Goal: Information Seeking & Learning: Find specific fact

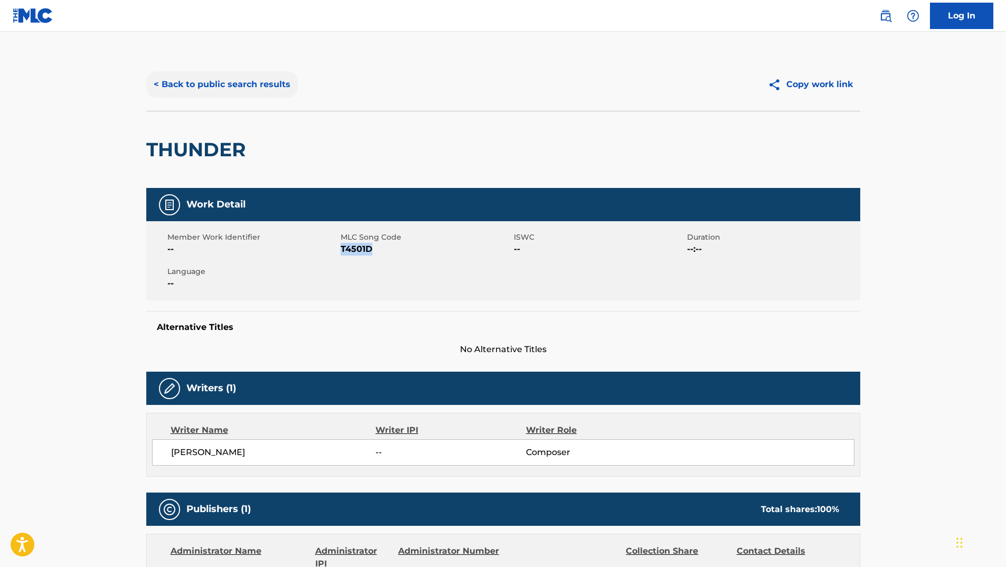
click at [239, 86] on button "< Back to public search results" at bounding box center [222, 84] width 152 height 26
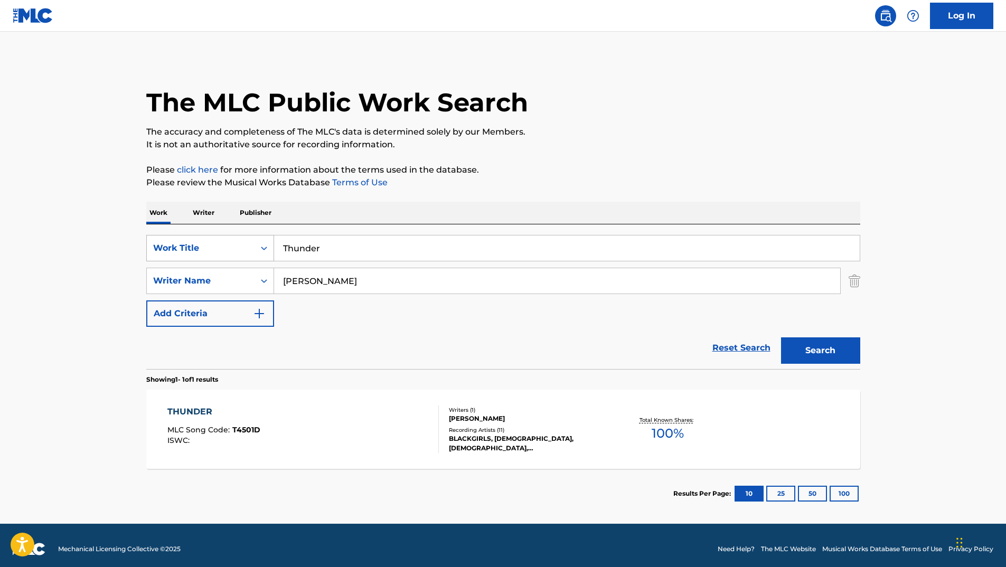
drag, startPoint x: 364, startPoint y: 251, endPoint x: 157, endPoint y: 244, distance: 207.1
click at [200, 244] on div "SearchWithCriteria5e5849c8-d73b-42c5-a672-d661261ad10f Work Title Thunder" at bounding box center [503, 248] width 714 height 26
type input "fat"
drag, startPoint x: 306, startPoint y: 271, endPoint x: 188, endPoint y: 262, distance: 118.6
click at [223, 263] on div "SearchWithCriteria5e5849c8-d73b-42c5-a672-d661261ad10f Work Title fat SearchWit…" at bounding box center [503, 281] width 714 height 92
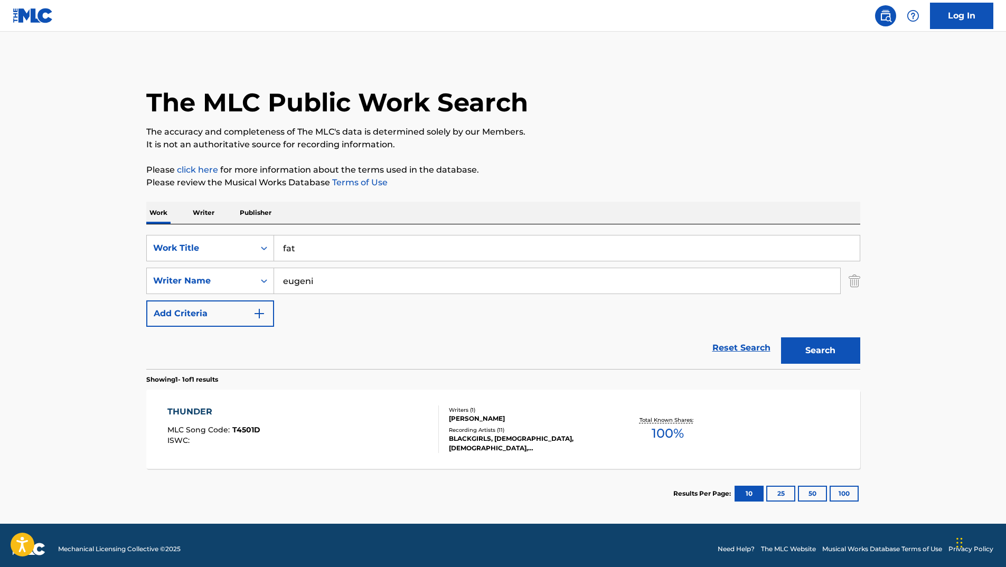
type input "eugeni"
click at [781, 337] on button "Search" at bounding box center [820, 350] width 79 height 26
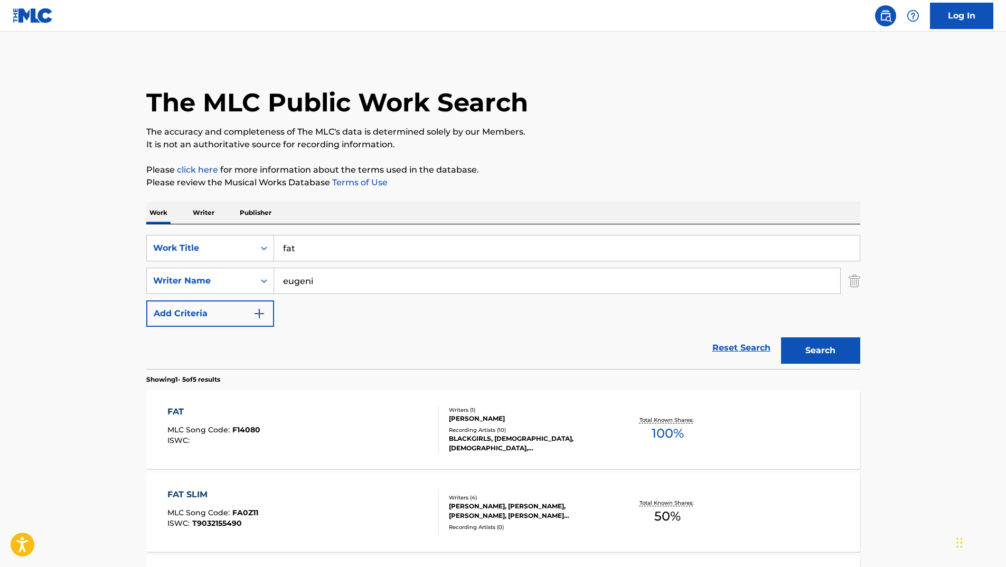
click at [56, 406] on main "The MLC Public Work Search The accuracy and completeness of The MLC's data is d…" at bounding box center [503, 444] width 1006 height 824
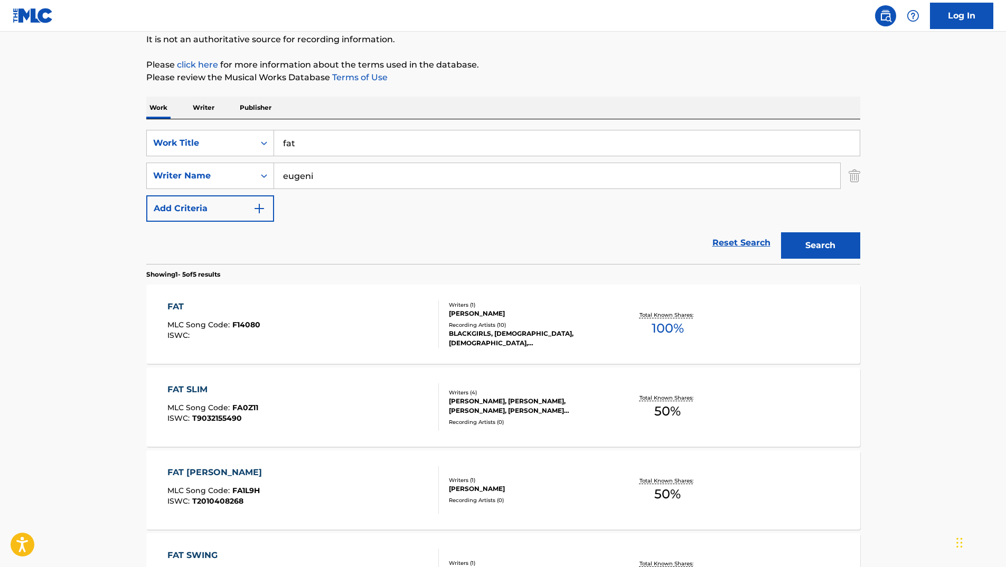
scroll to position [106, 0]
click at [173, 307] on div "FAT" at bounding box center [213, 306] width 93 height 13
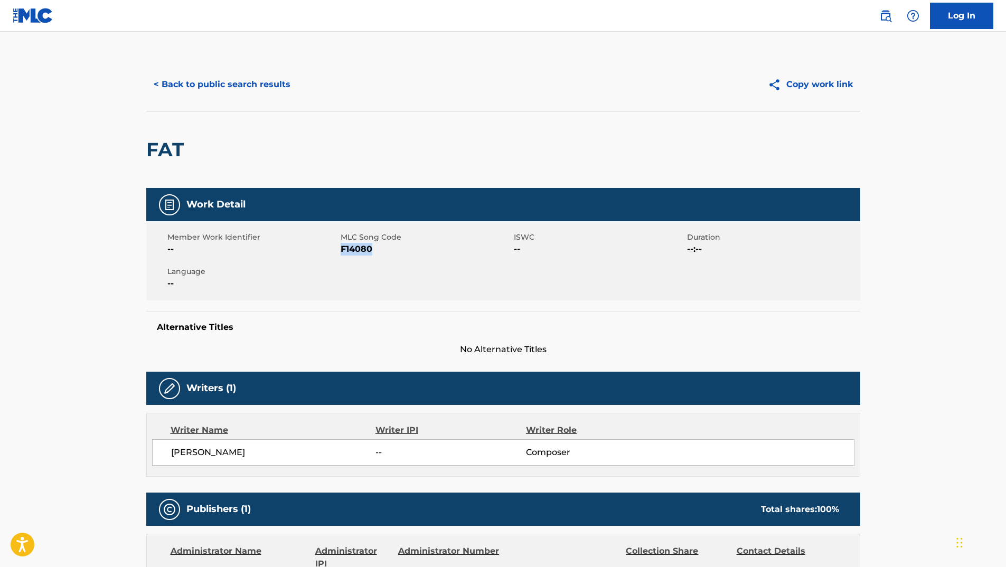
drag, startPoint x: 341, startPoint y: 250, endPoint x: 410, endPoint y: 250, distance: 68.6
click at [410, 250] on span "F14080" at bounding box center [426, 249] width 171 height 13
copy span "F14080"
click at [233, 75] on button "< Back to public search results" at bounding box center [222, 84] width 152 height 26
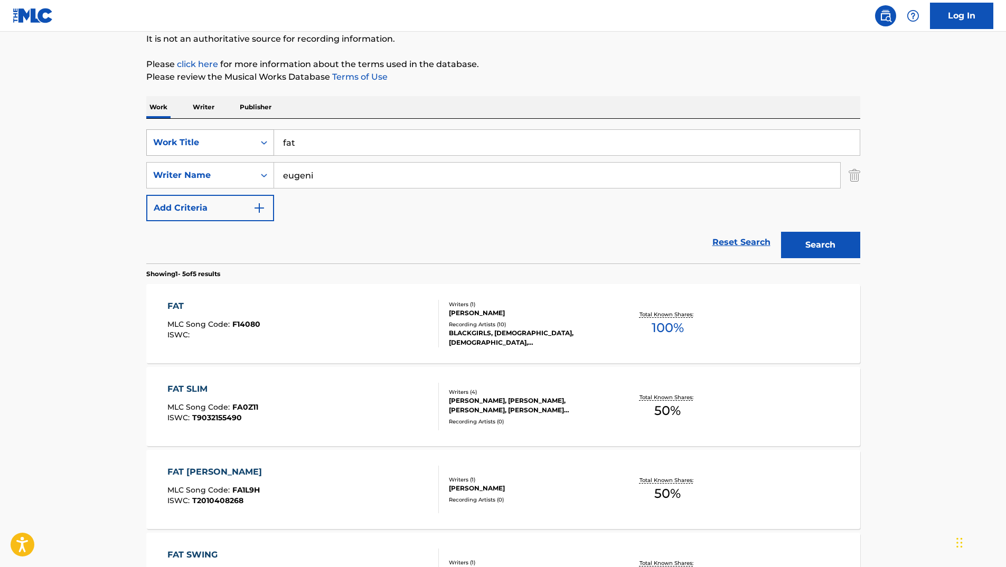
drag, startPoint x: 398, startPoint y: 144, endPoint x: 258, endPoint y: 141, distance: 140.4
click at [264, 142] on div "SearchWithCriteria5e5849c8-d73b-42c5-a672-d661261ad10f Work Title fat" at bounding box center [503, 142] width 714 height 26
paste input "When I'm Gone"
type input "When I'm Gone"
click at [504, 186] on input "eugeni" at bounding box center [557, 175] width 566 height 25
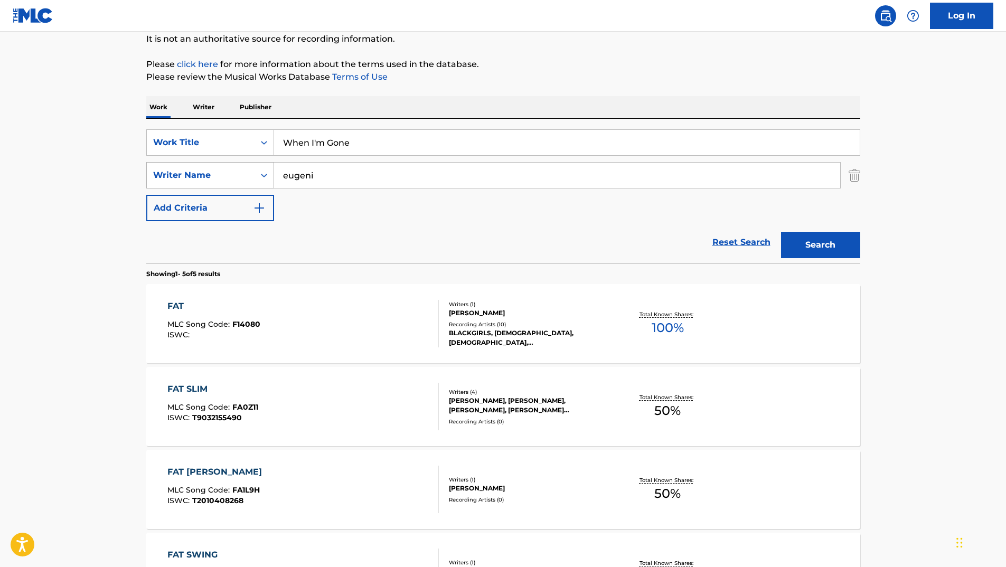
drag, startPoint x: 424, startPoint y: 177, endPoint x: 259, endPoint y: 168, distance: 165.5
click at [259, 168] on div "SearchWithCriteria41f70930-3756-4826-9b9e-c49a76b7cec2 Writer Name [PERSON_NAME]" at bounding box center [503, 175] width 714 height 26
type input "Maher"
click at [781, 232] on button "Search" at bounding box center [820, 245] width 79 height 26
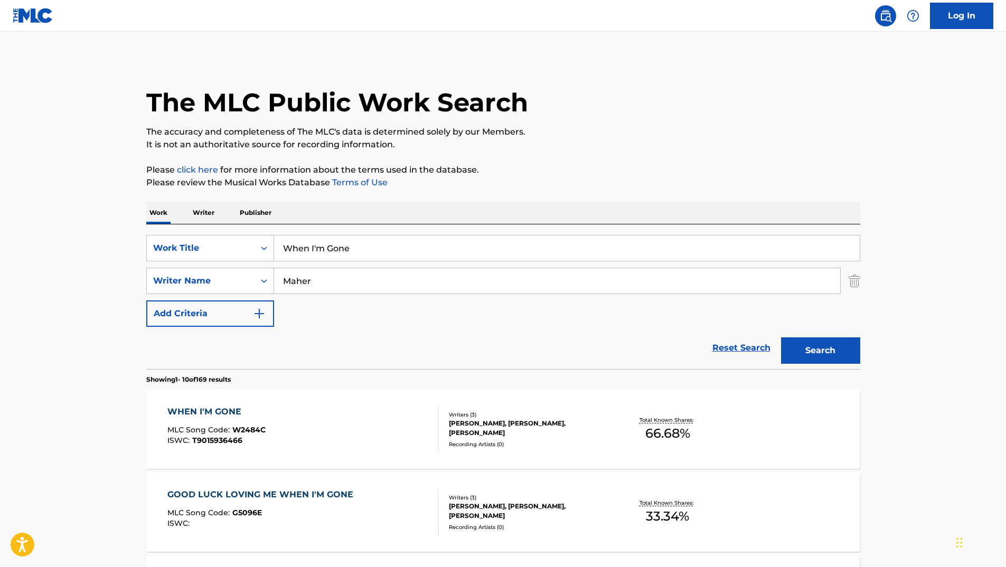
click at [185, 407] on div "WHEN I'M GONE" at bounding box center [216, 411] width 98 height 13
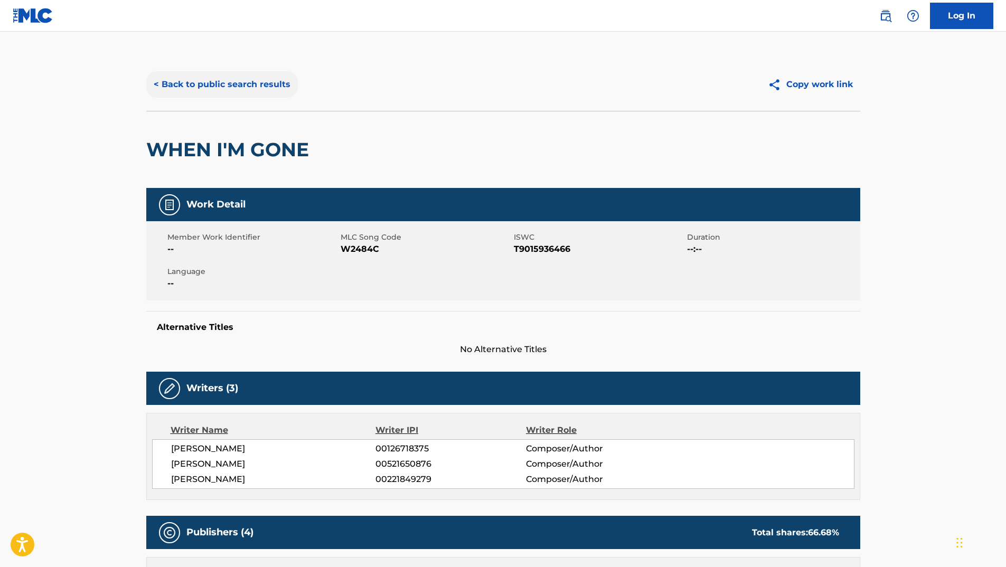
drag, startPoint x: 197, startPoint y: 68, endPoint x: 196, endPoint y: 82, distance: 14.8
click at [197, 68] on div "< Back to public search results Copy work link" at bounding box center [503, 84] width 714 height 53
click at [197, 87] on button "< Back to public search results" at bounding box center [222, 84] width 152 height 26
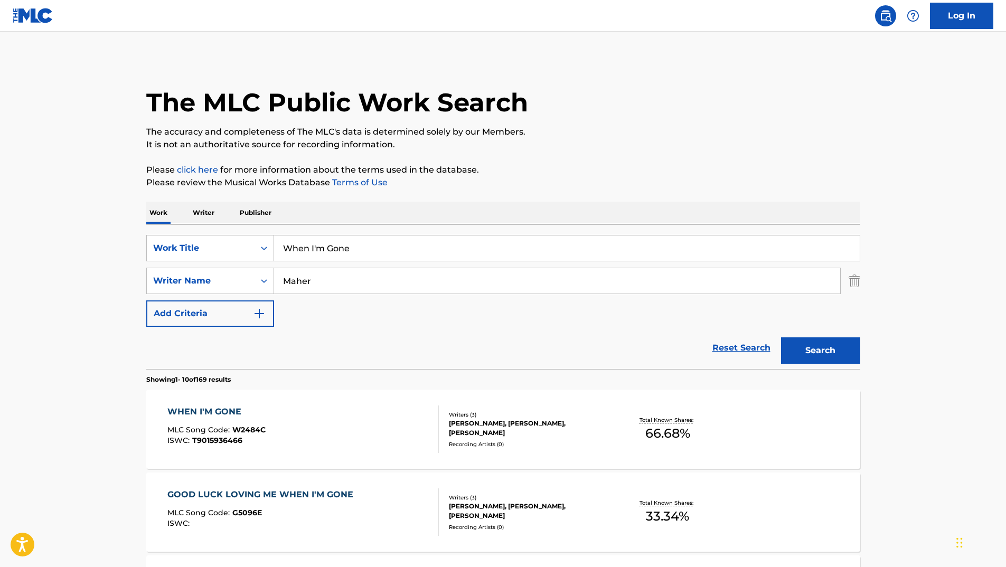
drag, startPoint x: 354, startPoint y: 243, endPoint x: 121, endPoint y: 257, distance: 233.2
type input "talk"
drag, startPoint x: 334, startPoint y: 277, endPoint x: 223, endPoint y: 271, distance: 111.0
click at [247, 273] on div "SearchWithCriteria41f70930-3756-4826-9b9e-c49a76b7cec2 Writer Name [PERSON_NAME]" at bounding box center [503, 281] width 714 height 26
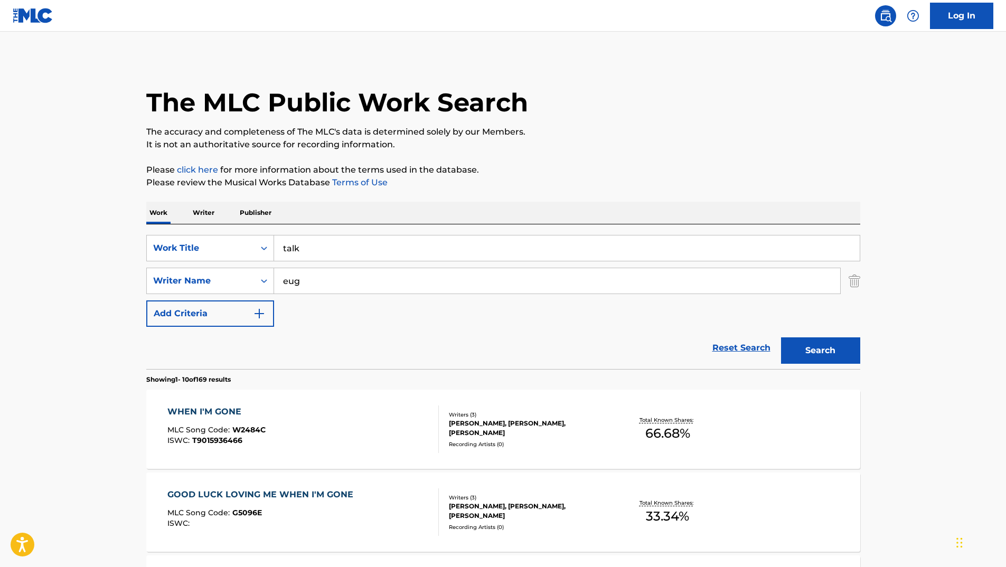
type input "[PERSON_NAME]"
click at [817, 352] on button "Search" at bounding box center [820, 350] width 79 height 26
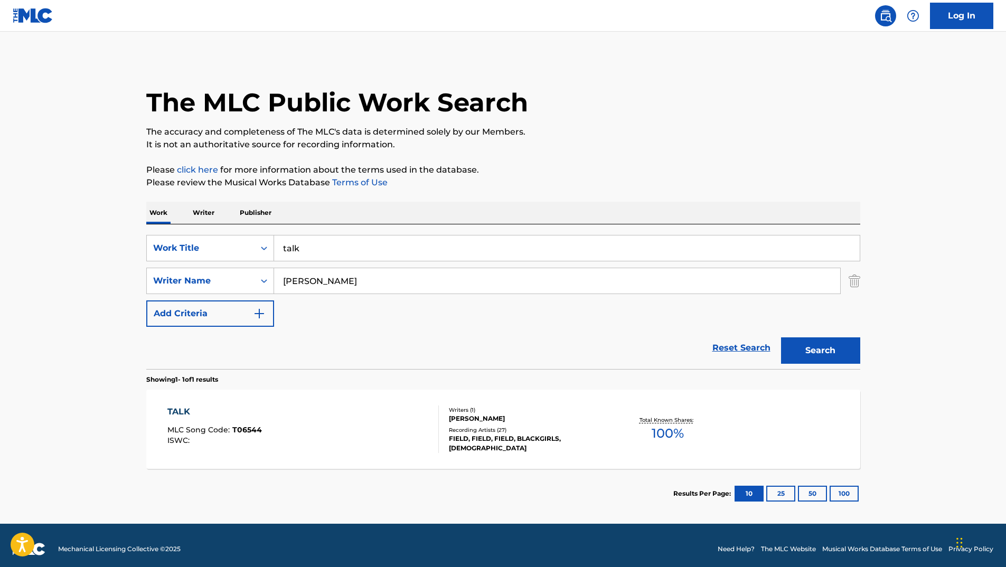
click at [181, 406] on div "TALK" at bounding box center [214, 411] width 94 height 13
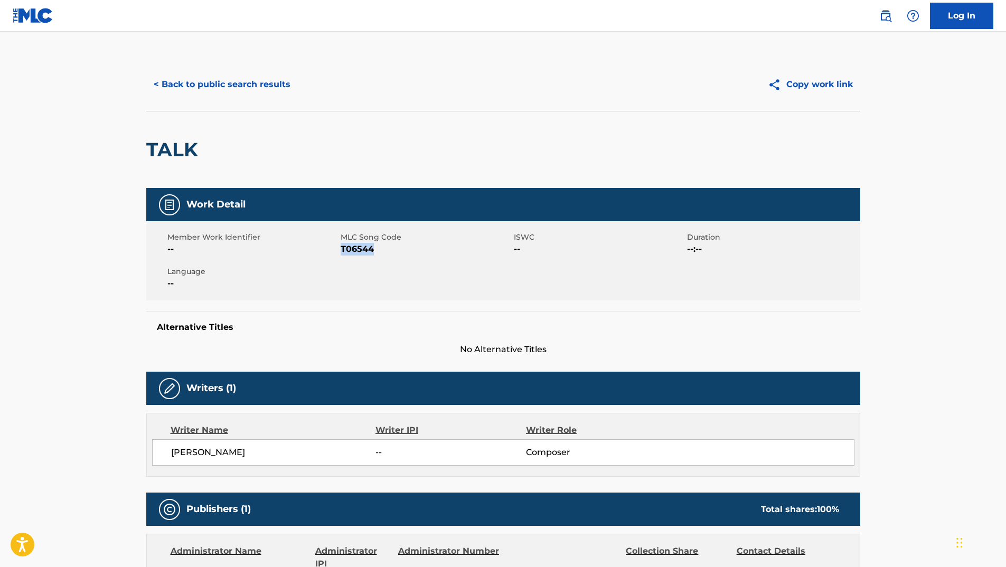
drag, startPoint x: 342, startPoint y: 250, endPoint x: 385, endPoint y: 250, distance: 43.3
click at [385, 250] on span "T06544" at bounding box center [426, 249] width 171 height 13
copy span "T06544"
click at [238, 92] on button "< Back to public search results" at bounding box center [222, 84] width 152 height 26
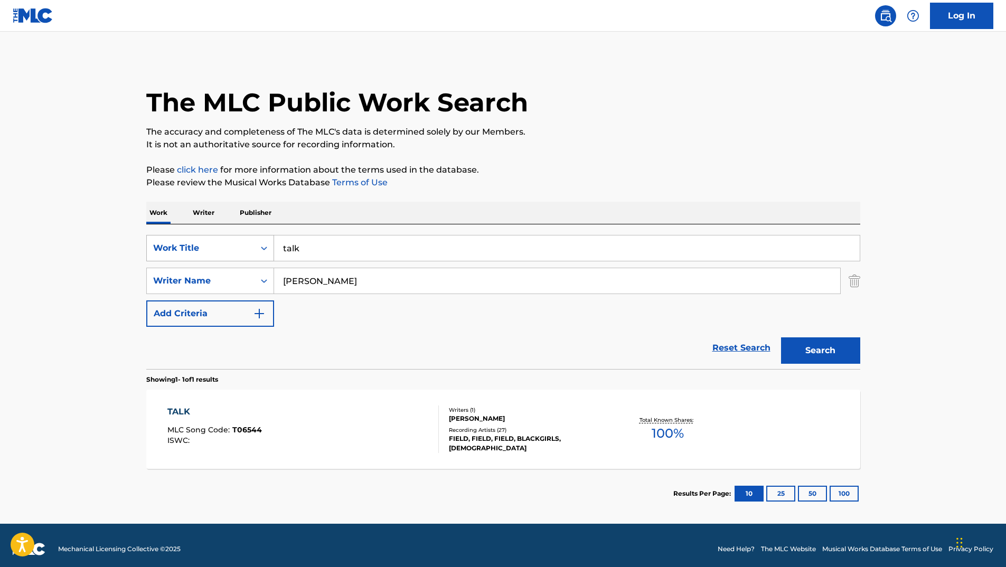
drag, startPoint x: 345, startPoint y: 259, endPoint x: 230, endPoint y: 247, distance: 115.8
click at [230, 247] on div "SearchWithCriteria5e5849c8-d73b-42c5-a672-d661261ad10f Work Title talk" at bounding box center [503, 248] width 714 height 26
type input "car"
click at [781, 337] on button "Search" at bounding box center [820, 350] width 79 height 26
click at [184, 407] on div "CAR" at bounding box center [212, 411] width 91 height 13
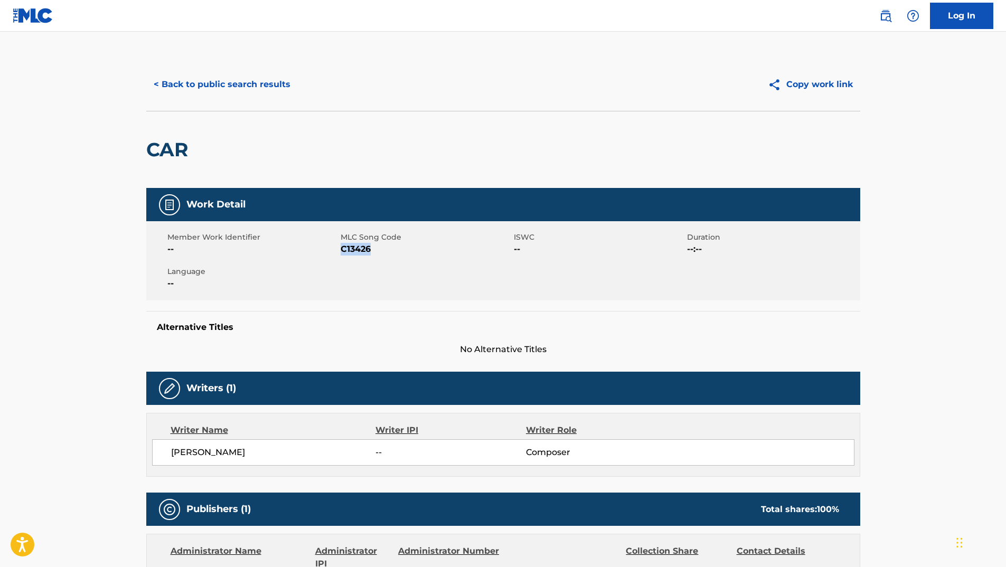
drag, startPoint x: 341, startPoint y: 250, endPoint x: 391, endPoint y: 254, distance: 50.9
click at [391, 254] on span "C13426" at bounding box center [426, 249] width 171 height 13
copy span "C13426"
click at [215, 84] on button "< Back to public search results" at bounding box center [222, 84] width 152 height 26
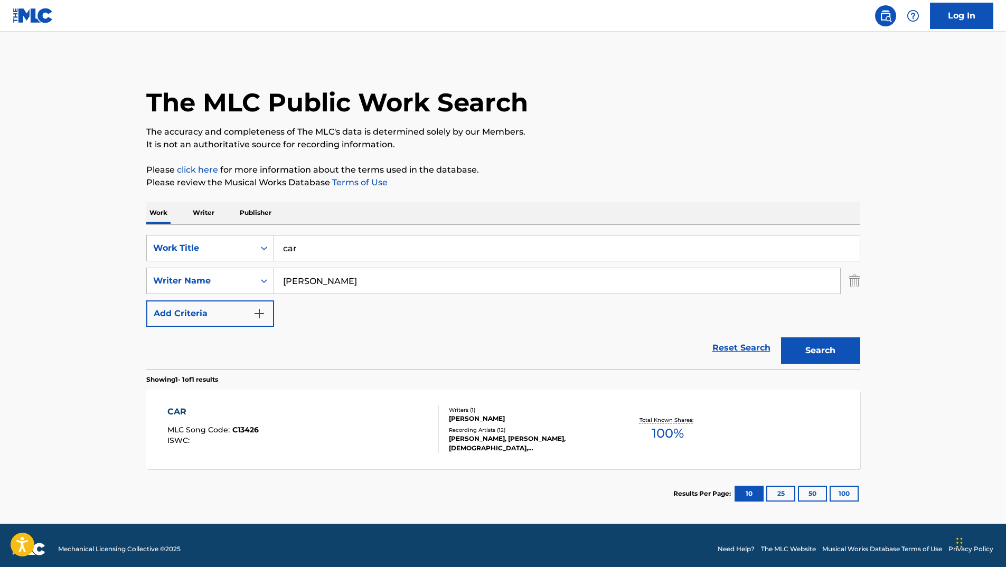
drag, startPoint x: 425, startPoint y: 245, endPoint x: 234, endPoint y: 261, distance: 192.3
click at [236, 261] on div "SearchWithCriteria5e5849c8-d73b-42c5-a672-d661261ad10f Work Title car SearchWit…" at bounding box center [503, 281] width 714 height 92
paste input "In The Room"
type input "In The Room"
click at [808, 351] on button "Search" at bounding box center [820, 350] width 79 height 26
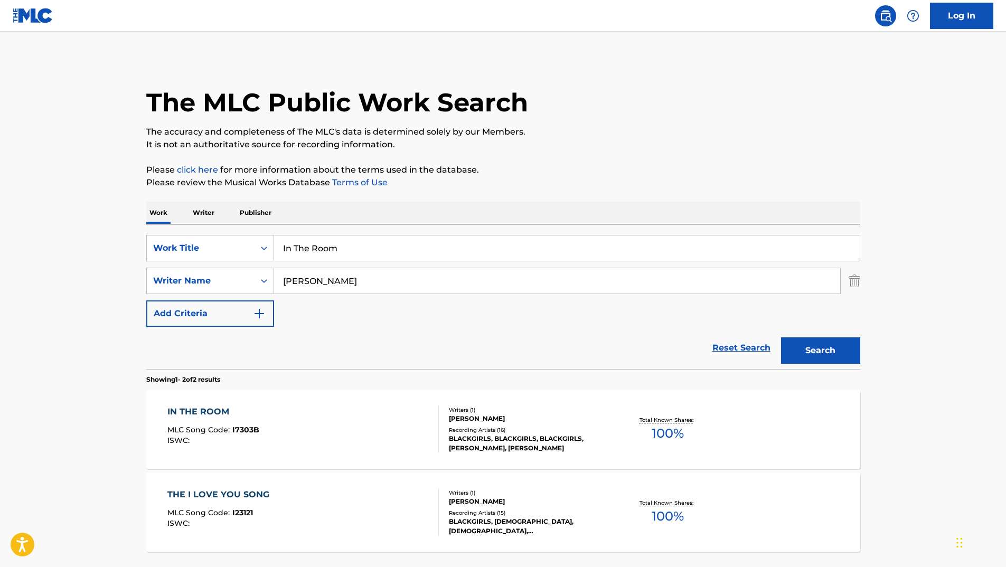
click at [210, 410] on div "IN THE ROOM" at bounding box center [213, 411] width 92 height 13
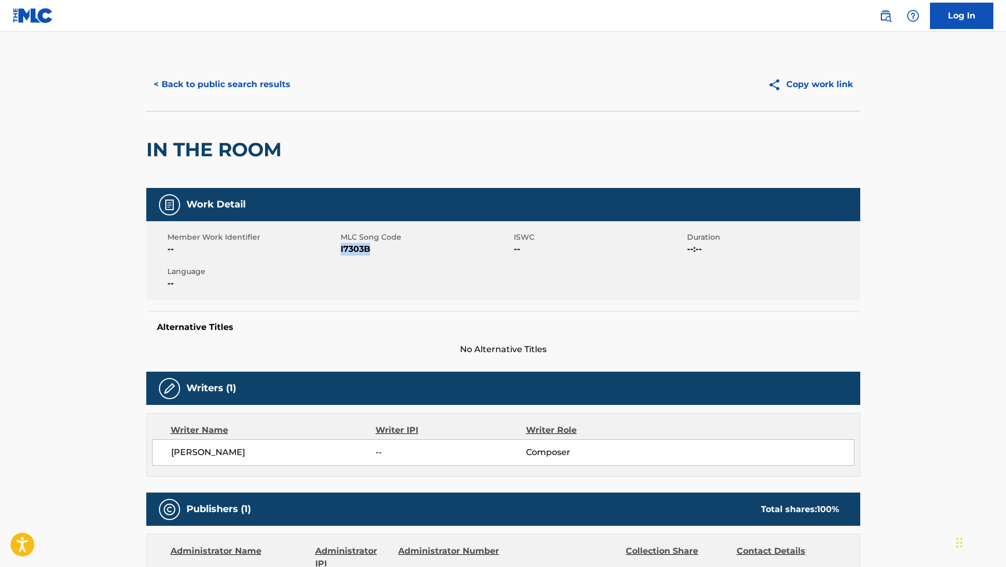
drag, startPoint x: 341, startPoint y: 249, endPoint x: 403, endPoint y: 249, distance: 62.8
click at [403, 249] on span "I7303B" at bounding box center [426, 249] width 171 height 13
copy span "I7303B"
click at [240, 84] on button "< Back to public search results" at bounding box center [222, 84] width 152 height 26
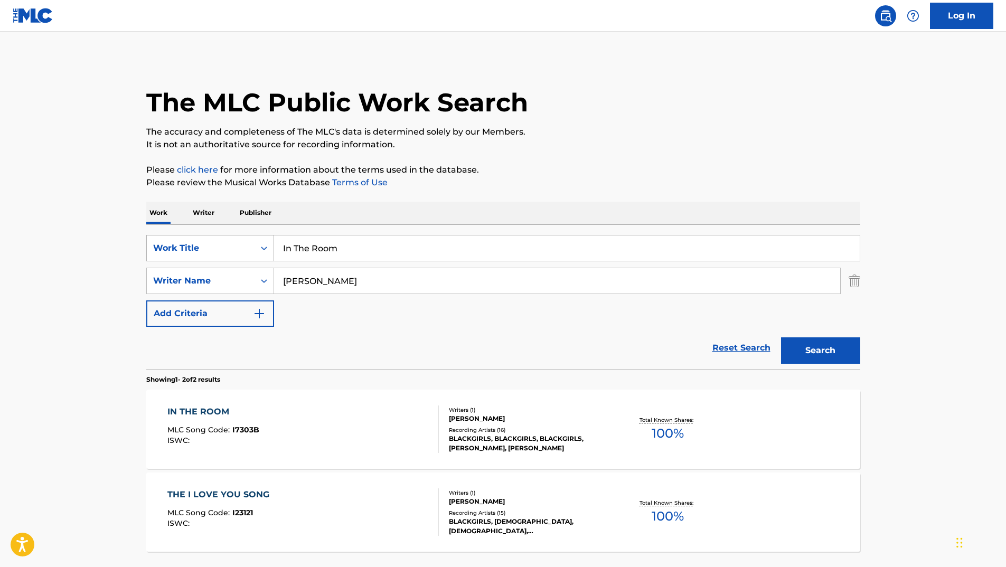
drag, startPoint x: 256, startPoint y: 253, endPoint x: 193, endPoint y: 255, distance: 62.9
click at [201, 255] on div "SearchWithCriteria5e5849c8-d73b-42c5-a672-d661261ad10f Work Title In The Room" at bounding box center [503, 248] width 714 height 26
paste input "Letter"
type input "Letter"
drag, startPoint x: 250, startPoint y: 271, endPoint x: 228, endPoint y: 275, distance: 23.1
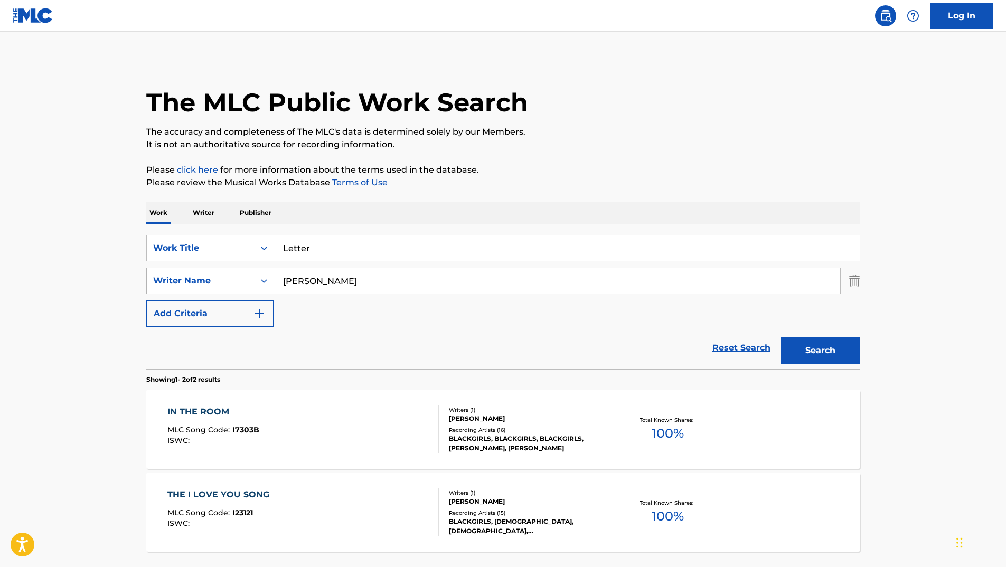
click at [230, 275] on div "SearchWithCriteria41f70930-3756-4826-9b9e-c49a76b7cec2 Writer Name [PERSON_NAME]" at bounding box center [503, 281] width 714 height 26
type input "[PERSON_NAME]"
click at [781, 337] on button "Search" at bounding box center [820, 350] width 79 height 26
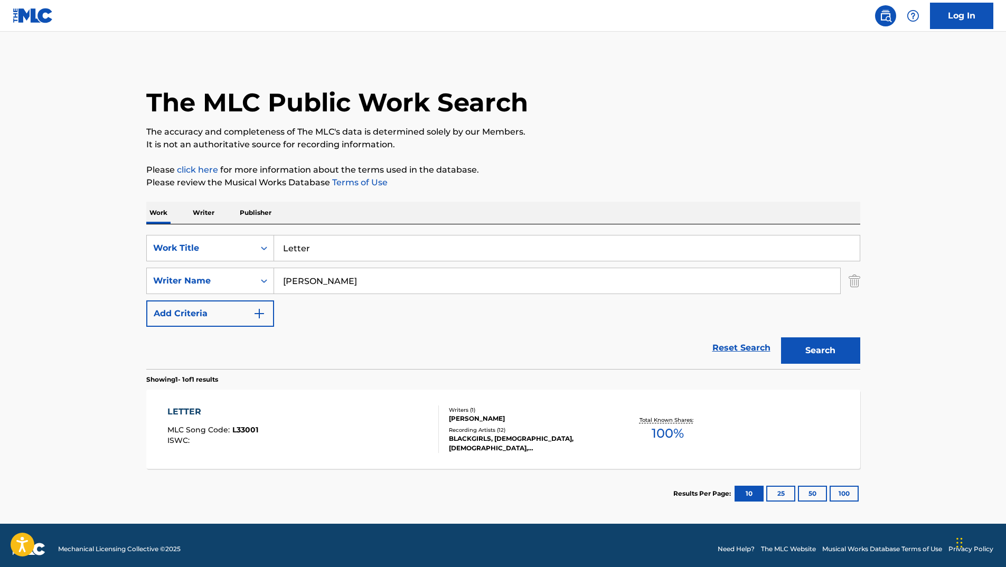
click at [191, 409] on div "LETTER" at bounding box center [212, 411] width 91 height 13
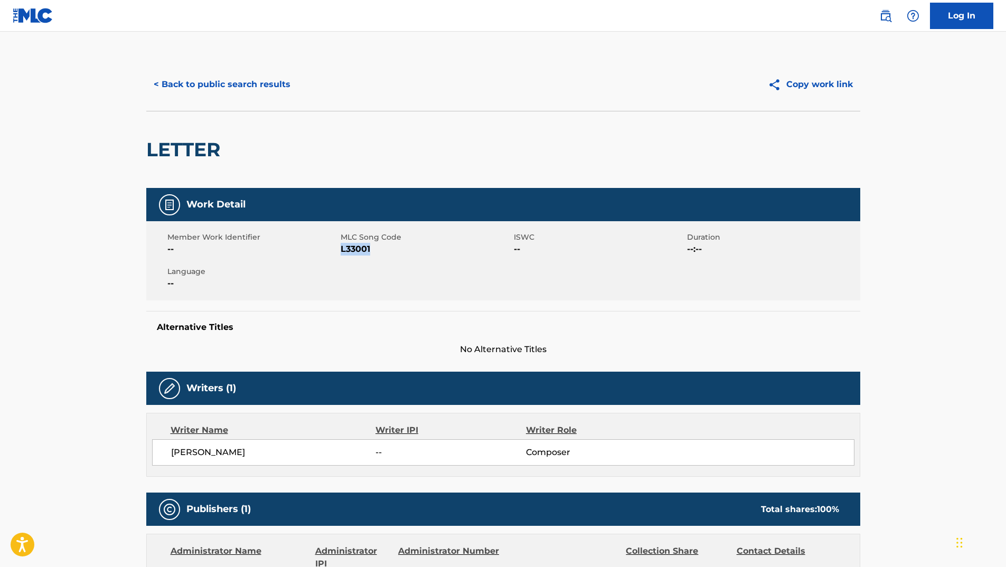
drag, startPoint x: 342, startPoint y: 249, endPoint x: 385, endPoint y: 251, distance: 43.3
click at [385, 251] on span "L33001" at bounding box center [426, 249] width 171 height 13
copy span "L33001"
click at [190, 86] on button "< Back to public search results" at bounding box center [222, 84] width 152 height 26
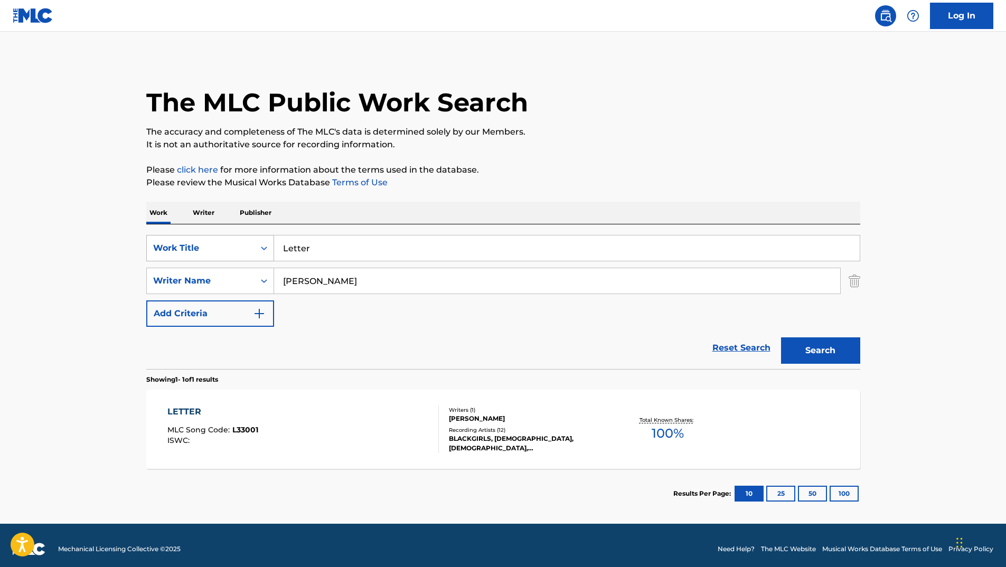
drag, startPoint x: 353, startPoint y: 252, endPoint x: 189, endPoint y: 247, distance: 164.3
click at [229, 248] on div "SearchWithCriteria5e5849c8-d73b-42c5-a672-d661261ad10f Work Title Letter" at bounding box center [503, 248] width 714 height 26
paste input "[GEOGRAPHIC_DATA]"
type input "[GEOGRAPHIC_DATA]"
click at [781, 337] on button "Search" at bounding box center [820, 350] width 79 height 26
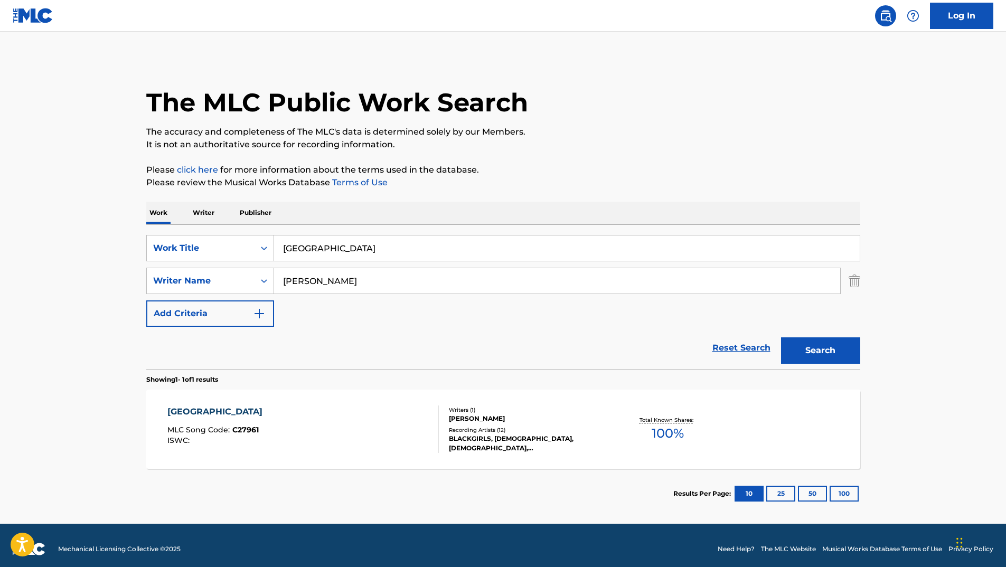
click at [202, 411] on div "[GEOGRAPHIC_DATA]" at bounding box center [217, 411] width 100 height 13
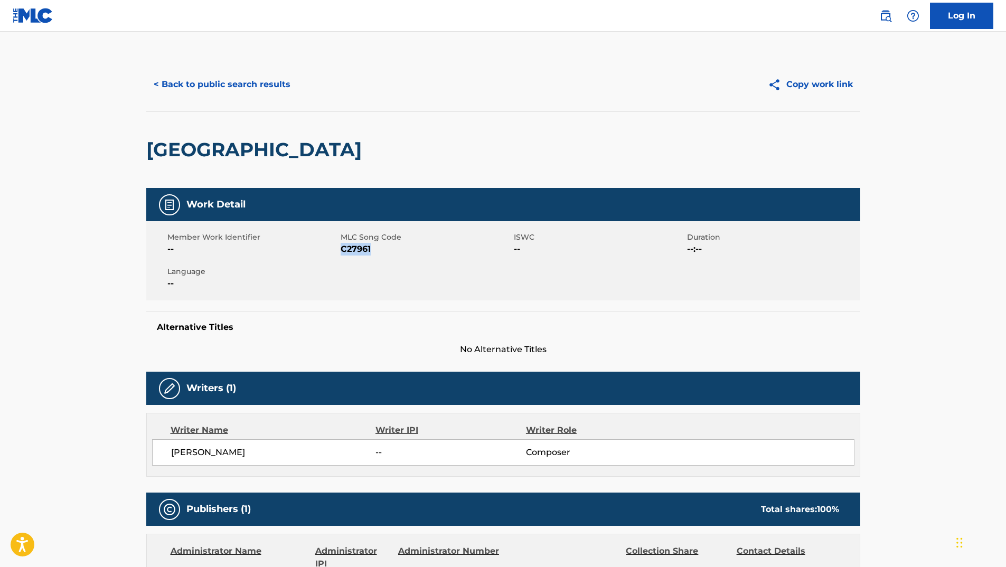
drag, startPoint x: 342, startPoint y: 250, endPoint x: 376, endPoint y: 250, distance: 34.8
click at [376, 250] on span "C27961" at bounding box center [426, 249] width 171 height 13
copy span "C27961"
click at [232, 88] on button "< Back to public search results" at bounding box center [222, 84] width 152 height 26
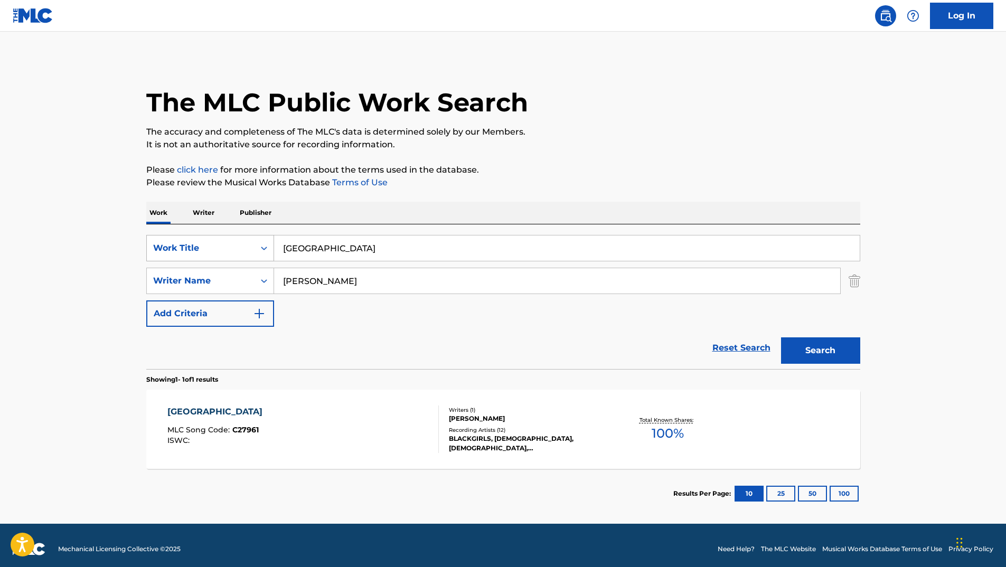
drag, startPoint x: 360, startPoint y: 250, endPoint x: 164, endPoint y: 246, distance: 195.4
click at [168, 246] on div "SearchWithCriteria5e5849c8-d73b-42c5-a672-d661261ad10f Work Title [GEOGRAPHIC_D…" at bounding box center [503, 248] width 714 height 26
paste input "Cathedral"
type input "Cathedral"
click at [836, 348] on button "Search" at bounding box center [820, 350] width 79 height 26
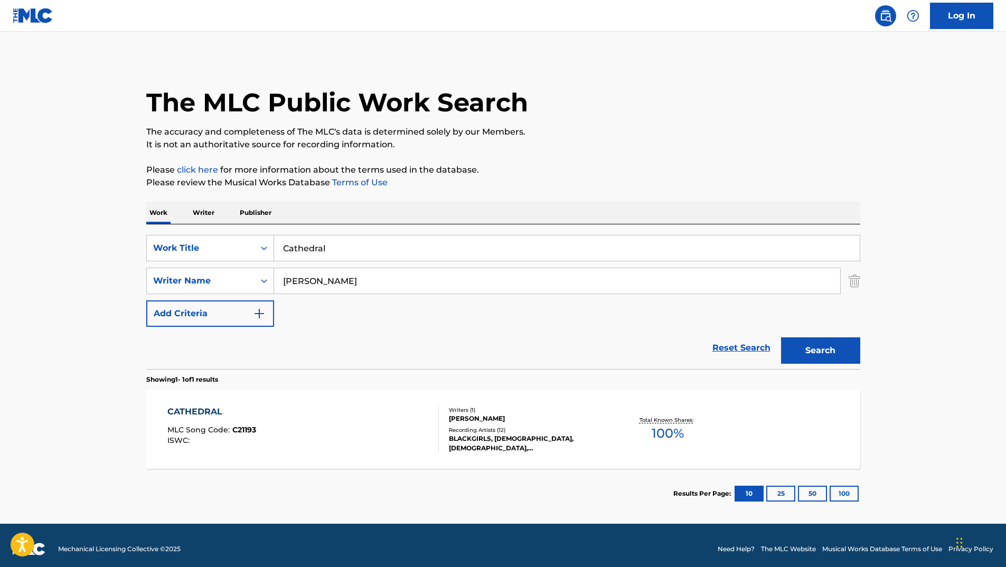
click at [203, 406] on div "CATHEDRAL" at bounding box center [211, 411] width 89 height 13
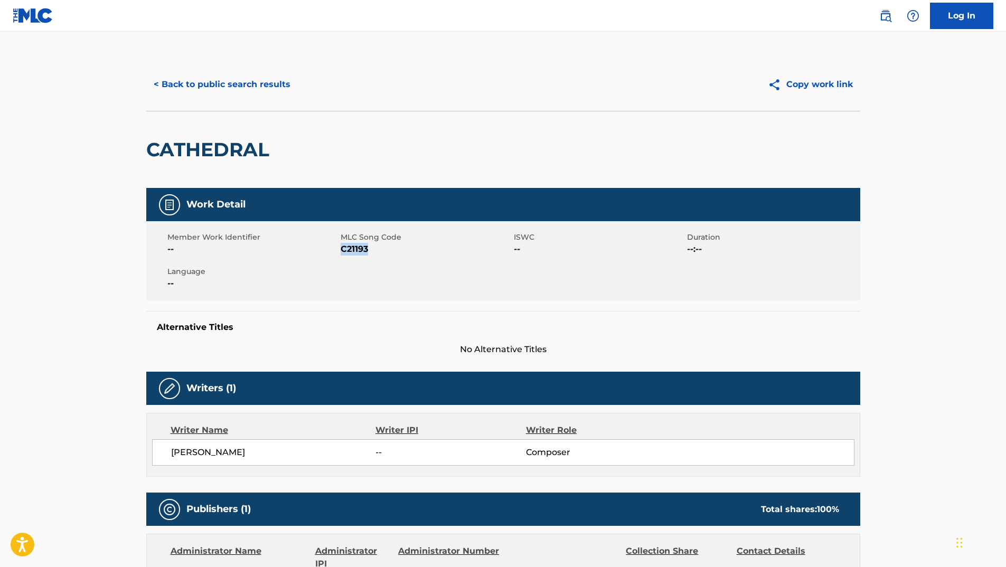
drag, startPoint x: 341, startPoint y: 249, endPoint x: 398, endPoint y: 249, distance: 57.0
click at [398, 249] on span "C21193" at bounding box center [426, 249] width 171 height 13
copy span "C21193"
click at [236, 93] on button "< Back to public search results" at bounding box center [222, 84] width 152 height 26
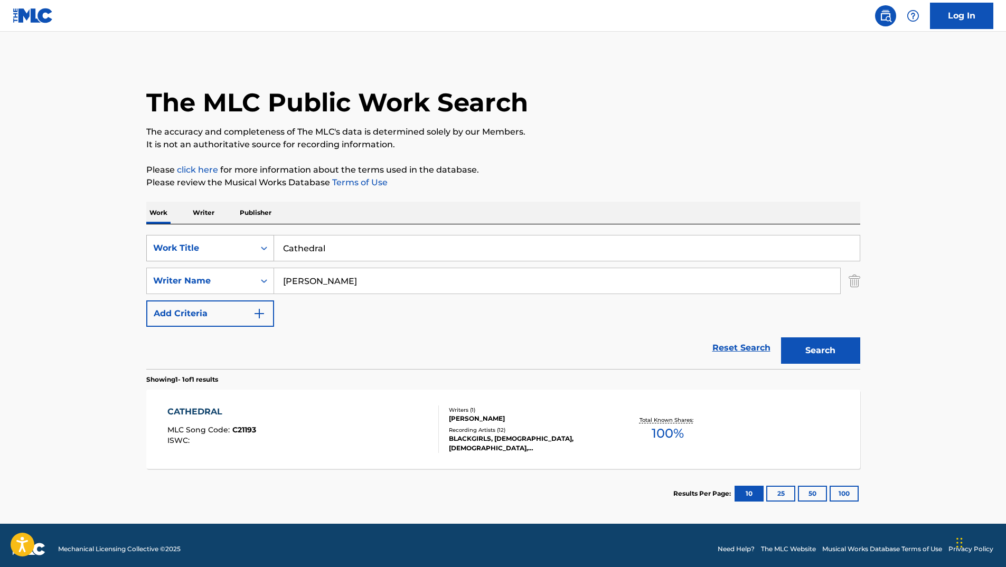
drag, startPoint x: 356, startPoint y: 249, endPoint x: 189, endPoint y: 250, distance: 166.8
click at [207, 250] on div "SearchWithCriteria5e5849c8-d73b-42c5-a672-d661261ad10f Work Title Cathedral" at bounding box center [503, 248] width 714 height 26
paste input "Nuttballus"
type input "Nuttballus"
drag, startPoint x: 198, startPoint y: 254, endPoint x: 187, endPoint y: 254, distance: 10.6
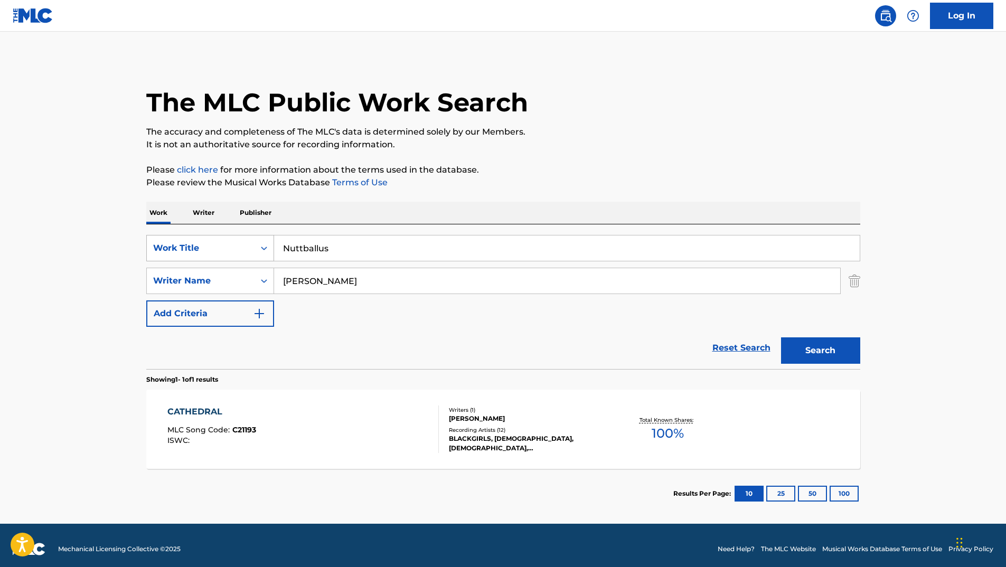
click at [192, 254] on div "SearchWithCriteria5e5849c8-d73b-42c5-a672-d661261ad10f Work Title Nuttballus Se…" at bounding box center [503, 281] width 714 height 92
type input "[PERSON_NAME]"
click at [781, 337] on button "Search" at bounding box center [820, 350] width 79 height 26
click at [193, 413] on div "NUTTBALLUS" at bounding box center [213, 411] width 93 height 13
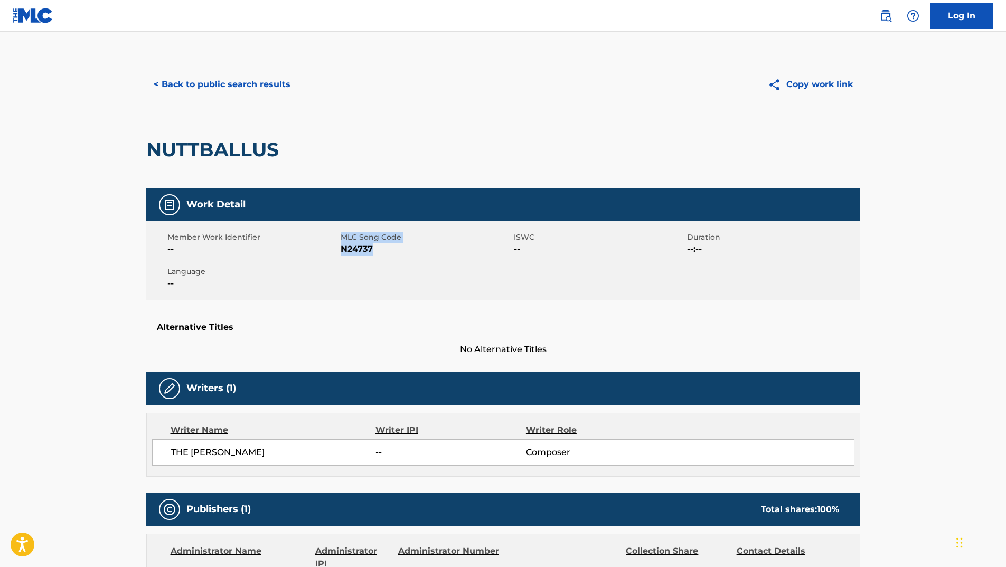
drag, startPoint x: 339, startPoint y: 248, endPoint x: 396, endPoint y: 251, distance: 56.6
click at [396, 251] on div "Member Work Identifier -- MLC Song Code N24737 ISWC -- Duration --:-- Language …" at bounding box center [503, 260] width 714 height 79
click at [396, 251] on span "N24737" at bounding box center [426, 249] width 171 height 13
drag, startPoint x: 371, startPoint y: 250, endPoint x: 333, endPoint y: 250, distance: 38.0
click at [333, 250] on div "Member Work Identifier -- MLC Song Code N24737 ISWC -- Duration --:-- Language …" at bounding box center [503, 260] width 714 height 79
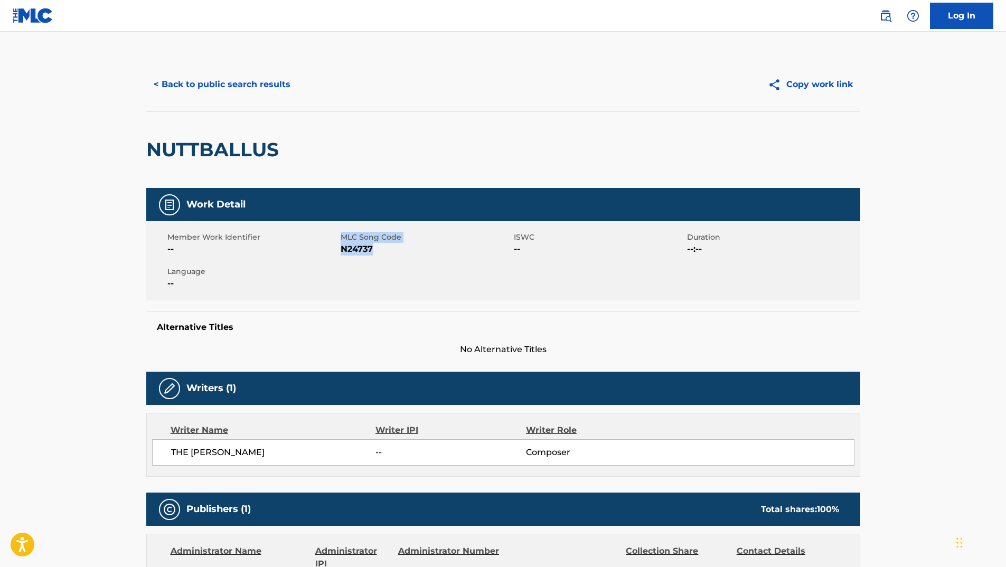
click at [334, 249] on span "--" at bounding box center [252, 249] width 171 height 13
drag, startPoint x: 338, startPoint y: 249, endPoint x: 347, endPoint y: 252, distance: 9.0
click at [347, 252] on div "Member Work Identifier -- MLC Song Code N24737 ISWC -- Duration --:-- Language …" at bounding box center [503, 260] width 714 height 79
drag, startPoint x: 347, startPoint y: 252, endPoint x: 361, endPoint y: 253, distance: 13.7
click at [361, 253] on span "N24737" at bounding box center [426, 249] width 171 height 13
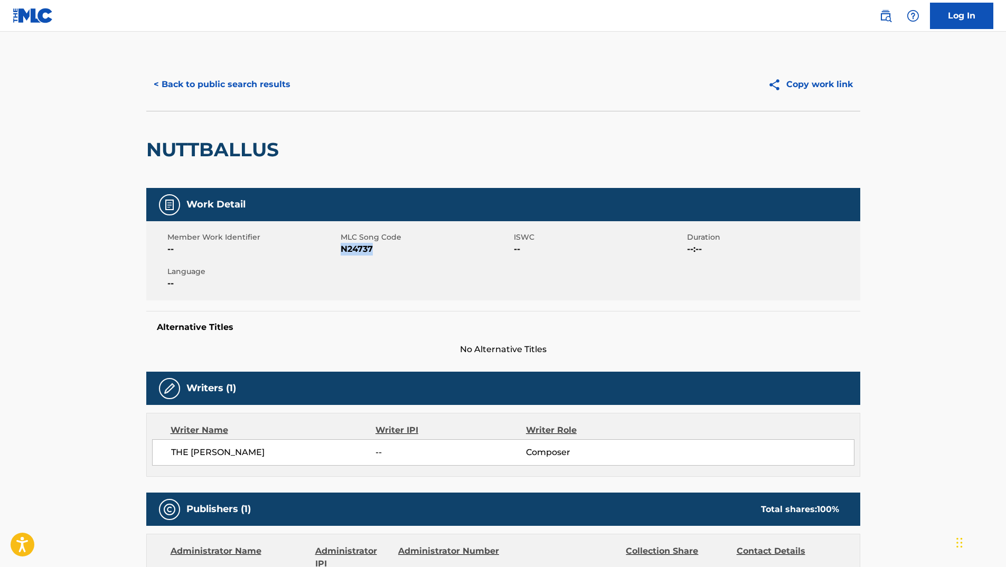
drag, startPoint x: 371, startPoint y: 252, endPoint x: 341, endPoint y: 251, distance: 30.1
click at [341, 251] on span "N24737" at bounding box center [426, 249] width 171 height 13
copy span "N24737"
click at [204, 79] on button "< Back to public search results" at bounding box center [222, 84] width 152 height 26
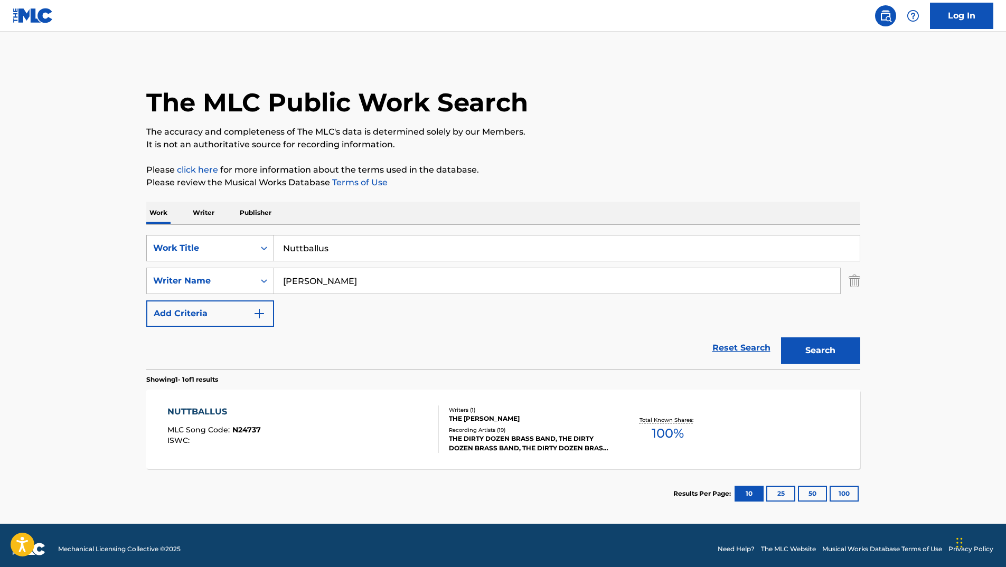
drag, startPoint x: 382, startPoint y: 243, endPoint x: 193, endPoint y: 257, distance: 190.0
click at [193, 257] on div "SearchWithCriteria5e5849c8-d73b-42c5-a672-d661261ad10f Work Title Nuttballus" at bounding box center [503, 248] width 714 height 26
paste input "Happy"
type input "Happy"
drag, startPoint x: 365, startPoint y: 283, endPoint x: 202, endPoint y: 271, distance: 163.1
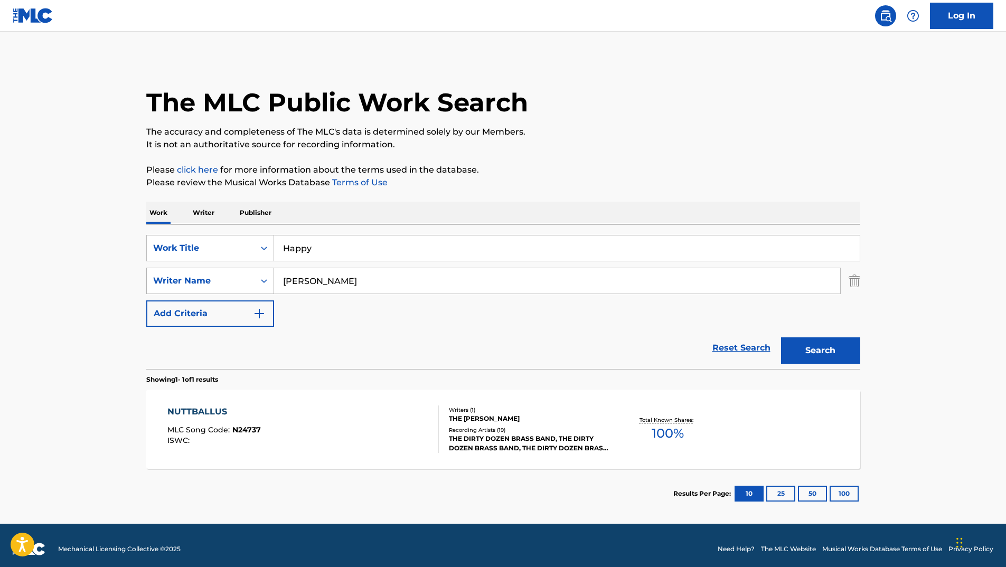
click at [220, 271] on div "SearchWithCriteria41f70930-3756-4826-9b9e-c49a76b7cec2 Writer Name [PERSON_NAME]" at bounding box center [503, 281] width 714 height 26
type input "[PERSON_NAME]"
click at [781, 337] on button "Search" at bounding box center [820, 350] width 79 height 26
click at [194, 413] on div "HAPPY" at bounding box center [213, 411] width 93 height 13
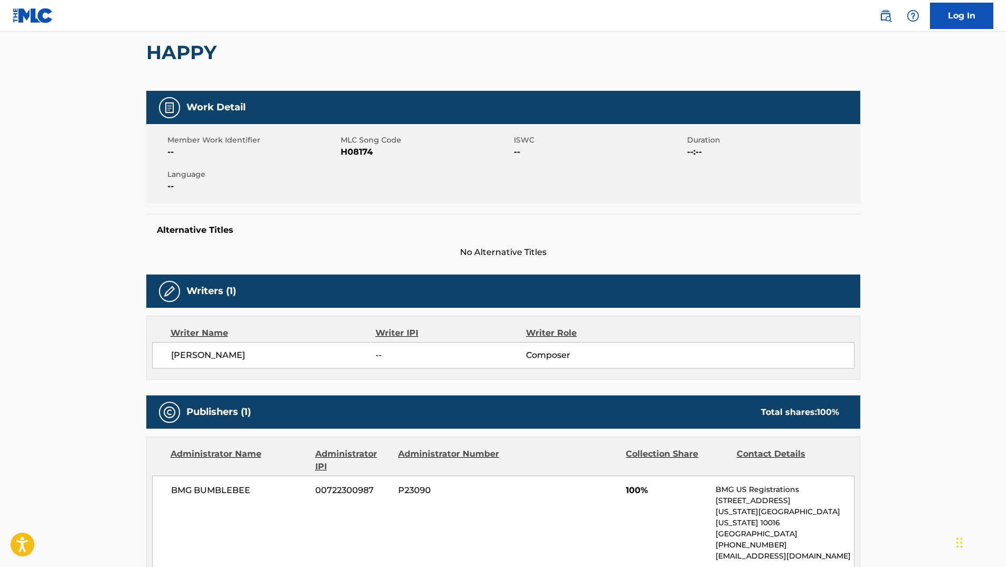
scroll to position [106, 0]
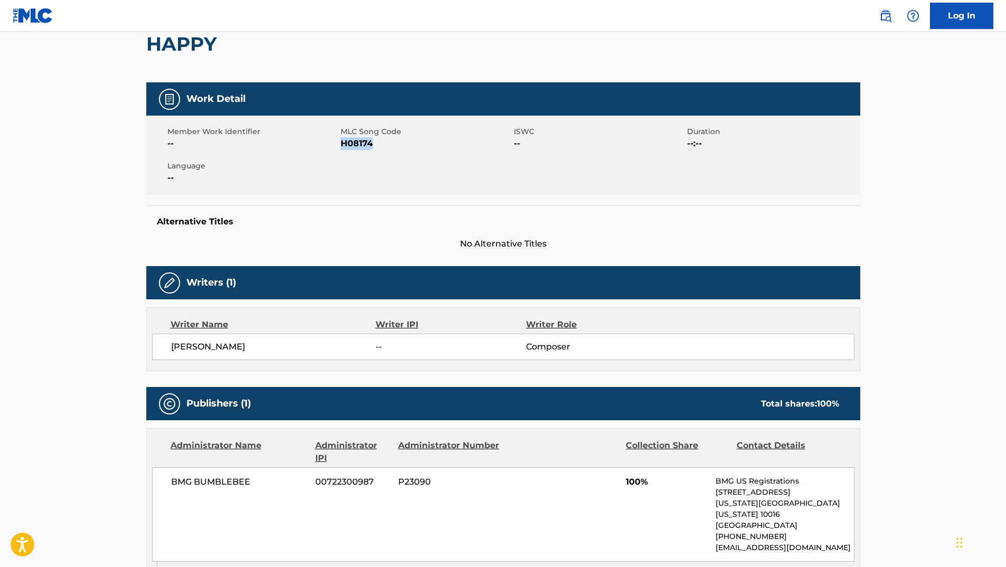
drag, startPoint x: 342, startPoint y: 144, endPoint x: 402, endPoint y: 148, distance: 60.3
click at [402, 148] on span "H08174" at bounding box center [426, 143] width 171 height 13
copy span "H08174"
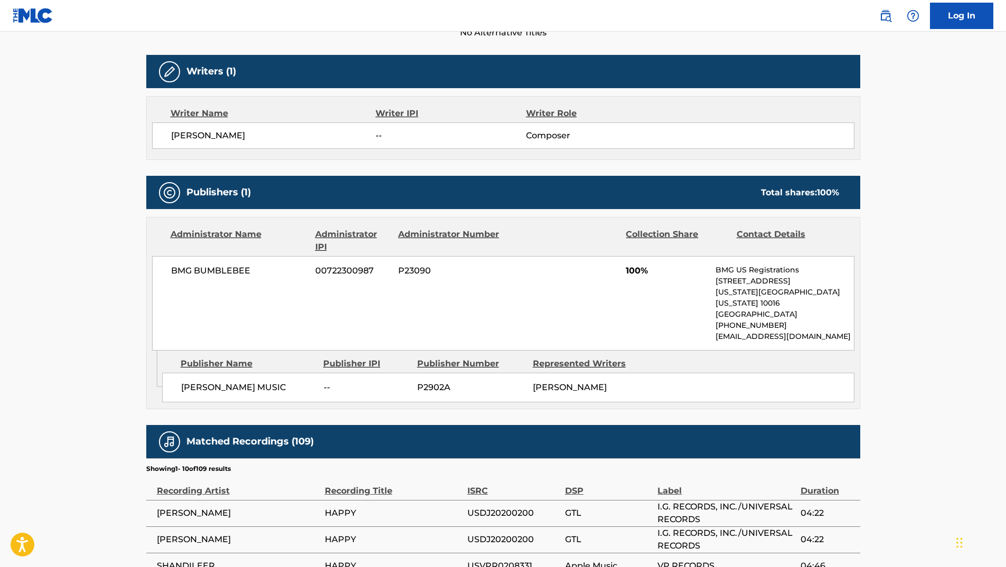
scroll to position [0, 0]
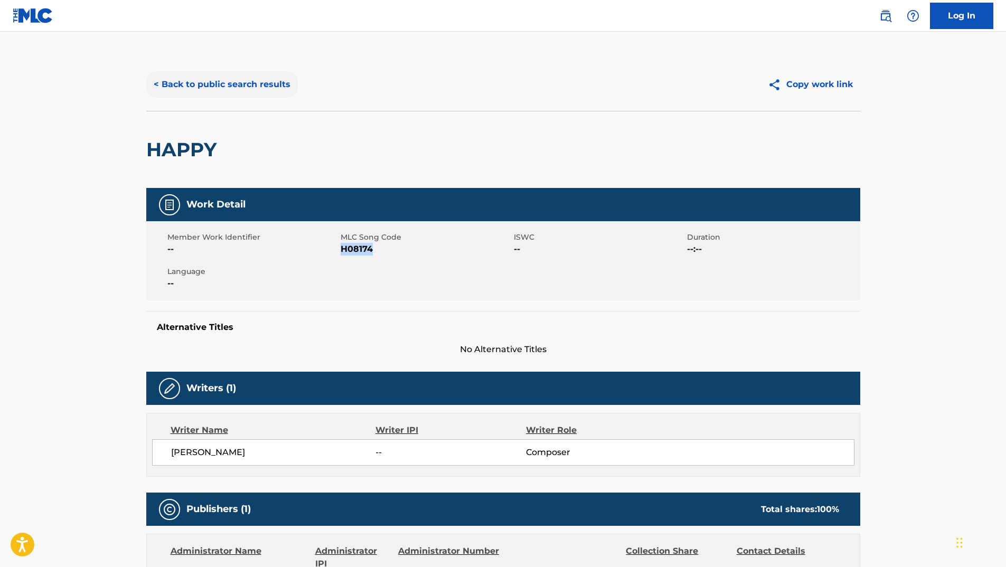
click at [207, 79] on button "< Back to public search results" at bounding box center [222, 84] width 152 height 26
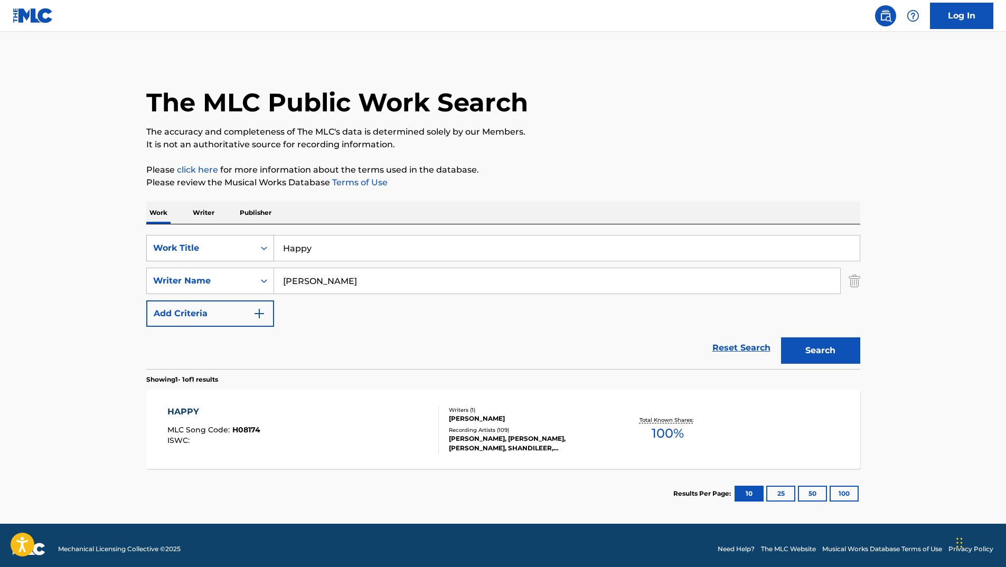
drag, startPoint x: 356, startPoint y: 248, endPoint x: 212, endPoint y: 248, distance: 144.1
click at [220, 248] on div "SearchWithCriteria5e5849c8-d73b-42c5-a672-d661261ad10f Work Title Happy" at bounding box center [503, 248] width 714 height 26
paste input "Time"
type input "Time"
drag, startPoint x: 344, startPoint y: 285, endPoint x: 253, endPoint y: 285, distance: 90.8
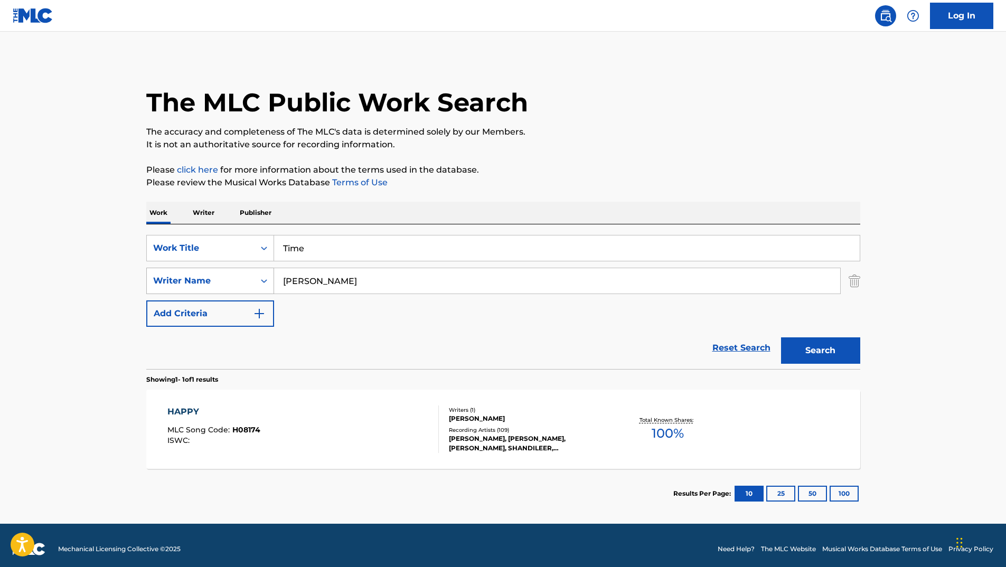
click at [261, 282] on div "SearchWithCriteria41f70930-3756-4826-9b9e-c49a76b7cec2 Writer Name [PERSON_NAME]" at bounding box center [503, 281] width 714 height 26
click at [781, 337] on button "Search" at bounding box center [820, 350] width 79 height 26
type input "[PERSON_NAME]"
click at [781, 337] on button "Search" at bounding box center [820, 350] width 79 height 26
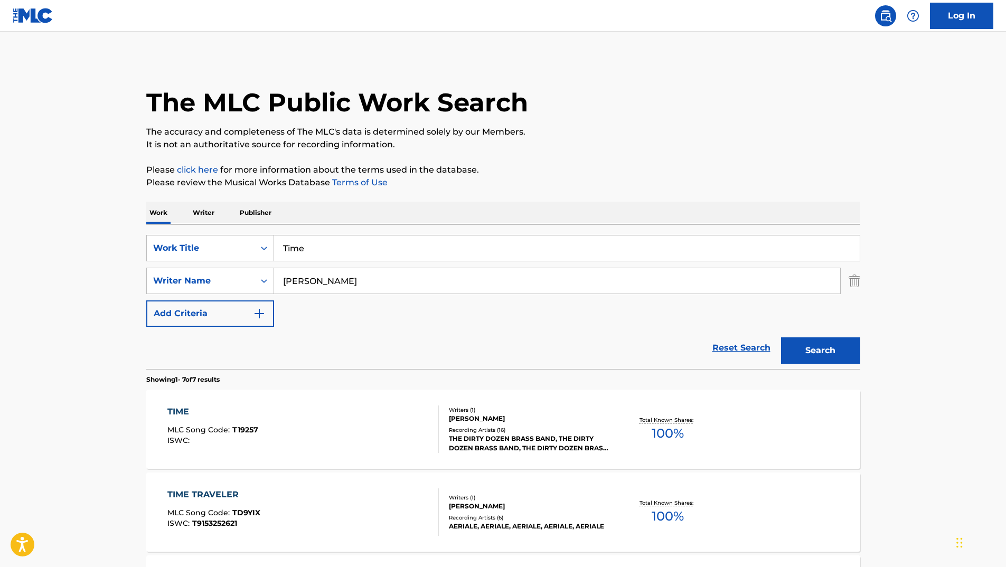
click at [184, 408] on div "TIME" at bounding box center [212, 411] width 91 height 13
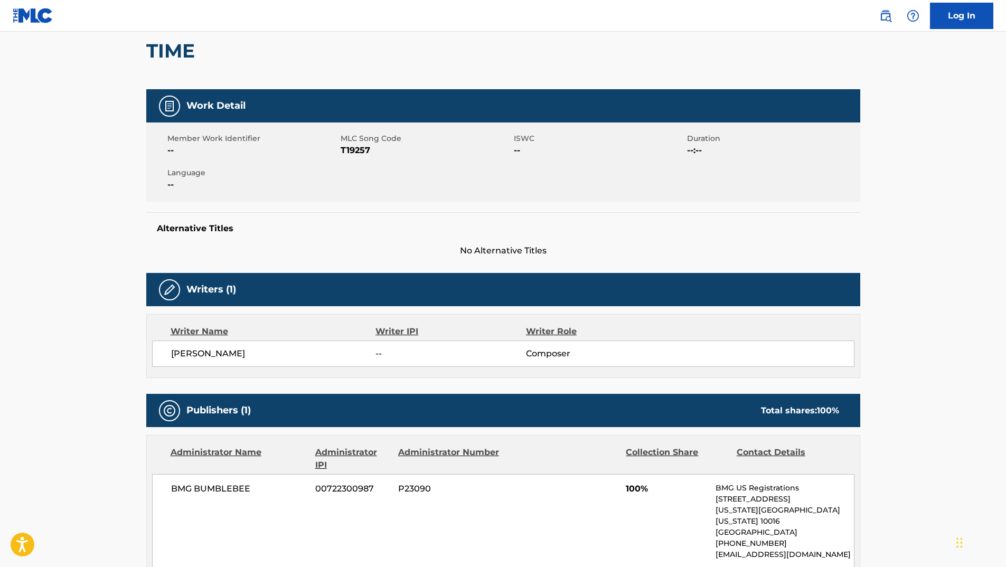
scroll to position [106, 0]
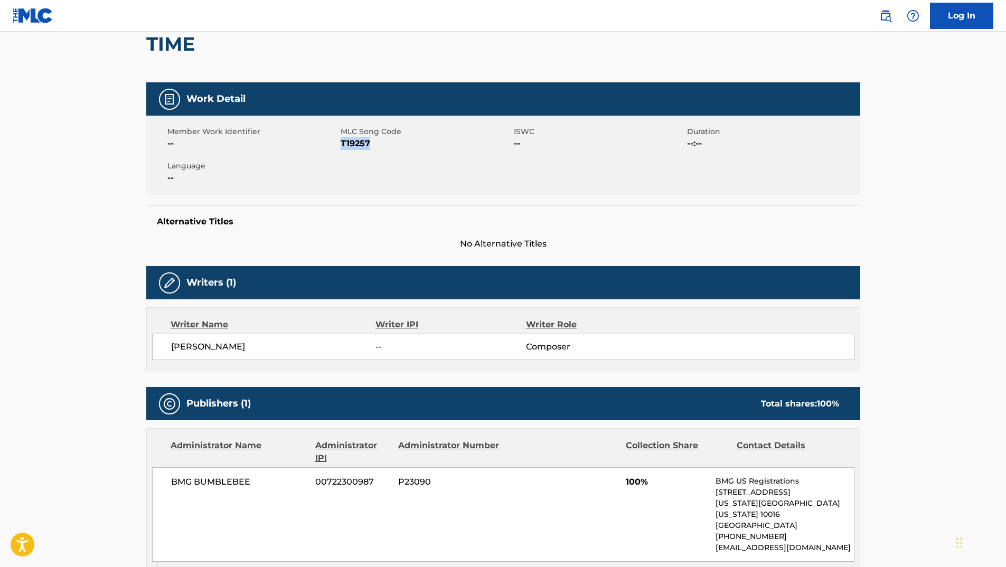
drag, startPoint x: 342, startPoint y: 143, endPoint x: 386, endPoint y: 144, distance: 44.9
click at [386, 144] on span "T19257" at bounding box center [426, 143] width 171 height 13
copy span "T19257"
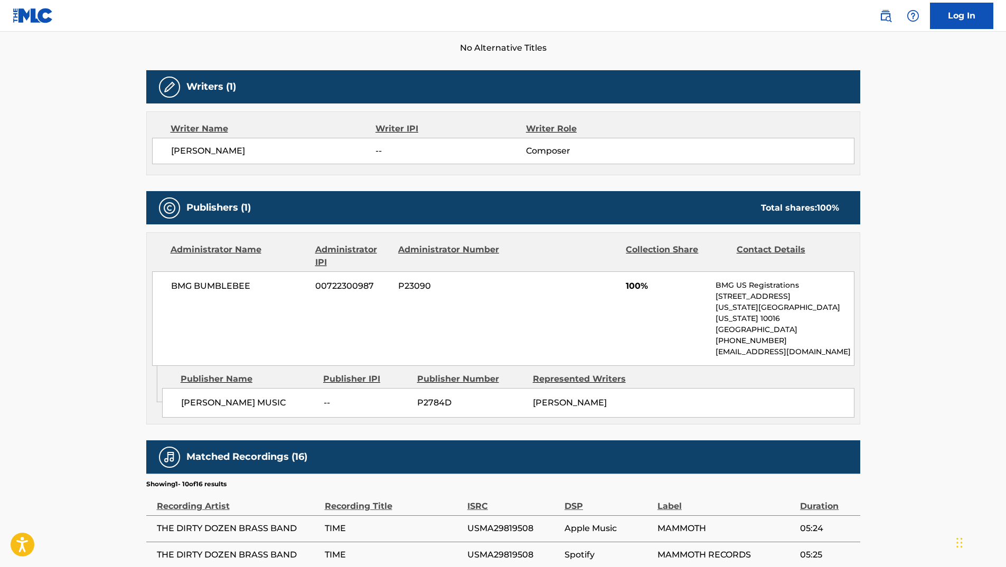
scroll to position [0, 0]
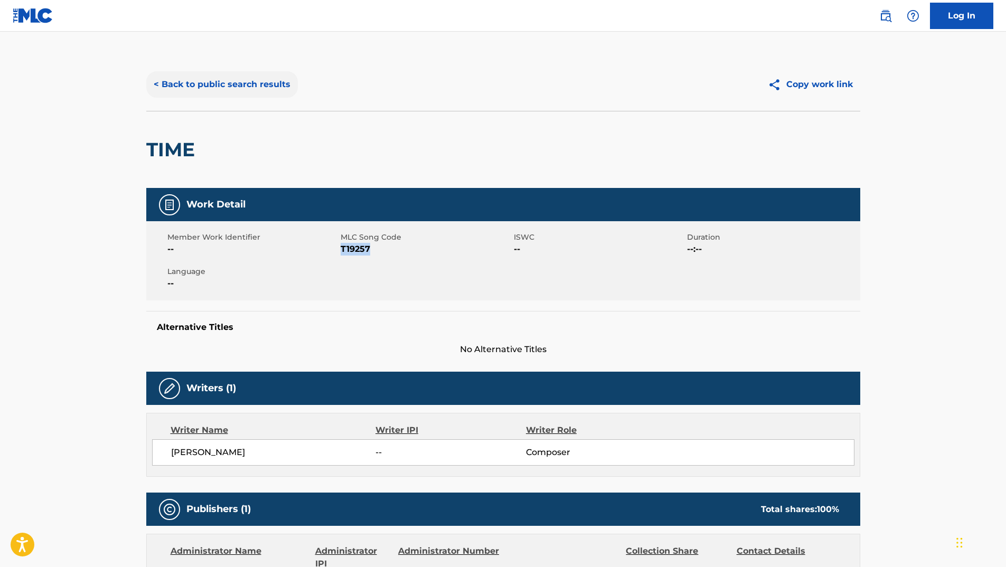
click at [211, 87] on button "< Back to public search results" at bounding box center [222, 84] width 152 height 26
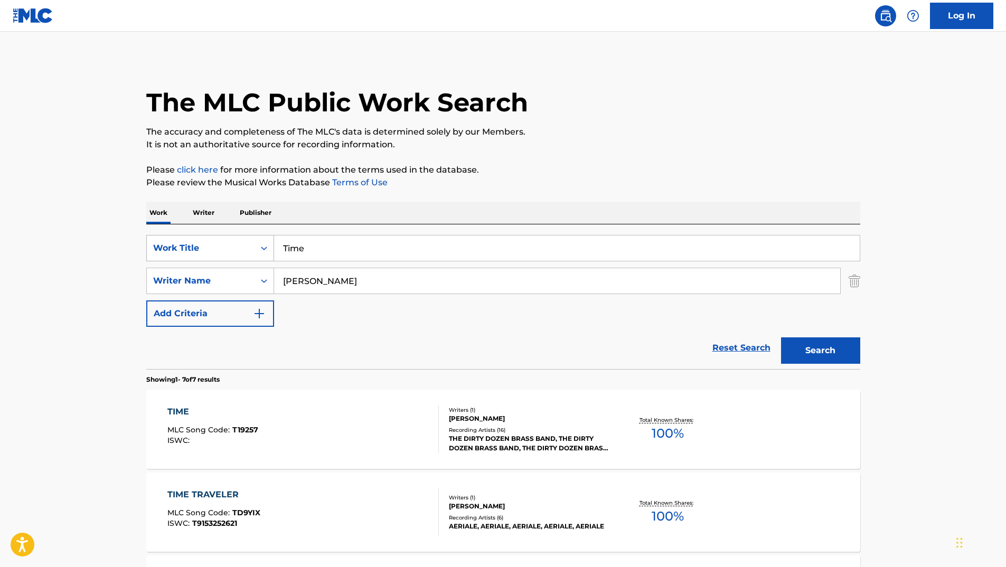
drag, startPoint x: 326, startPoint y: 258, endPoint x: 226, endPoint y: 241, distance: 100.7
click at [226, 241] on div "SearchWithCriteria5e5849c8-d73b-42c5-a672-d661261ad10f Work Title Time" at bounding box center [503, 248] width 714 height 26
paste input "Inner City Blues (Make Me Wanna [PERSON_NAME])"
type input "Inner City Blues (Make Me Wanna [PERSON_NAME])"
drag, startPoint x: 394, startPoint y: 276, endPoint x: 144, endPoint y: 275, distance: 250.2
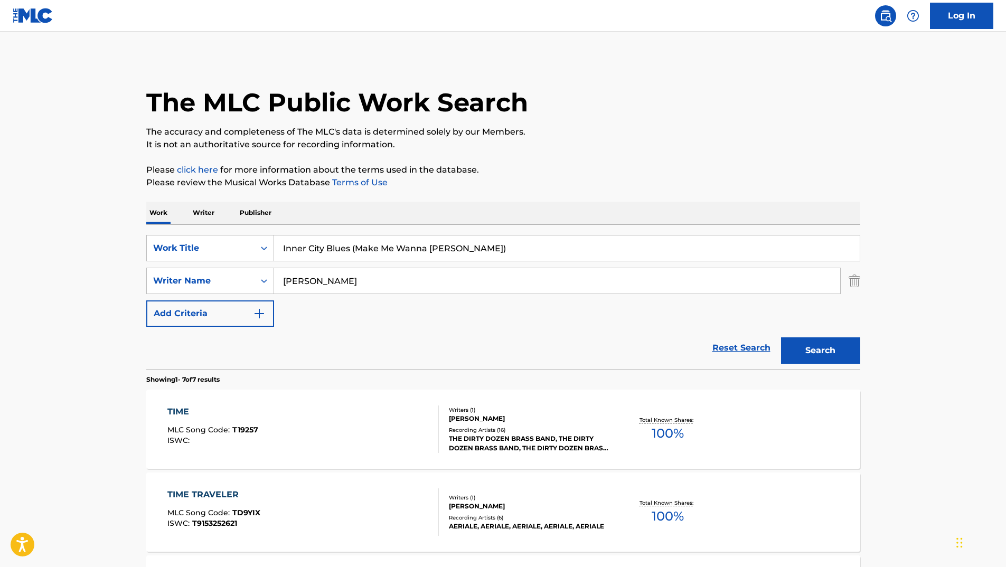
click at [211, 275] on div "SearchWithCriteria41f70930-3756-4826-9b9e-c49a76b7cec2 Writer Name [PERSON_NAME]" at bounding box center [503, 281] width 714 height 26
type input "gaye"
click at [781, 337] on button "Search" at bounding box center [820, 350] width 79 height 26
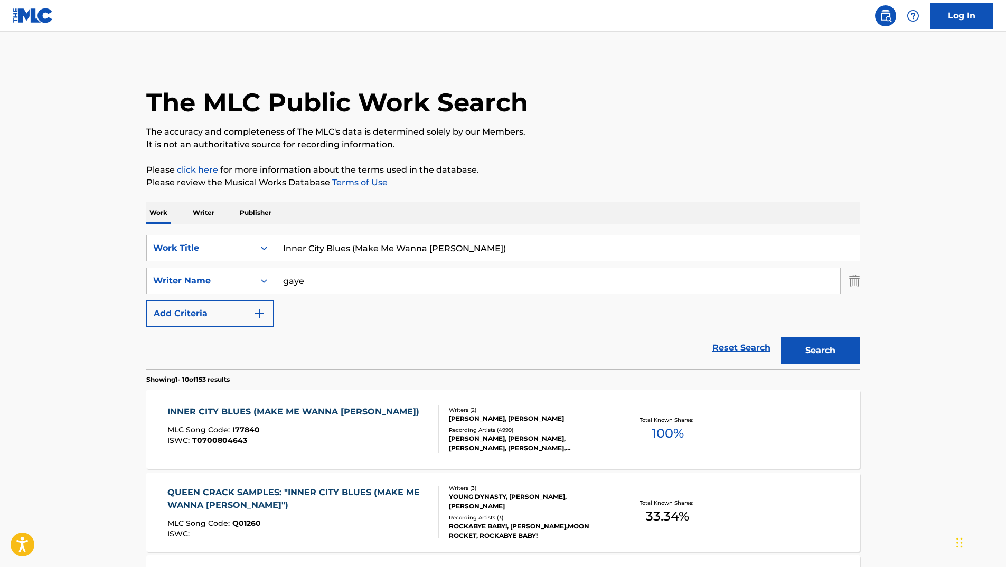
click at [299, 410] on div "INNER CITY BLUES (MAKE ME WANNA [PERSON_NAME])" at bounding box center [295, 411] width 257 height 13
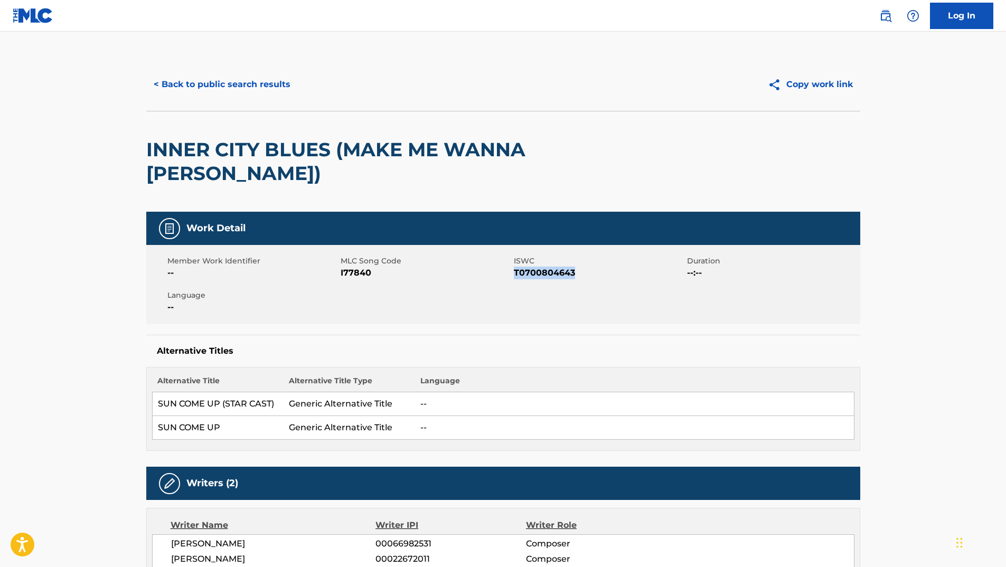
drag, startPoint x: 515, startPoint y: 276, endPoint x: 581, endPoint y: 275, distance: 66.0
click at [581, 275] on span "T0700804643" at bounding box center [599, 273] width 171 height 13
drag, startPoint x: 341, startPoint y: 272, endPoint x: 377, endPoint y: 272, distance: 36.4
click at [377, 272] on span "I77840" at bounding box center [426, 273] width 171 height 13
click at [234, 83] on button "< Back to public search results" at bounding box center [222, 84] width 152 height 26
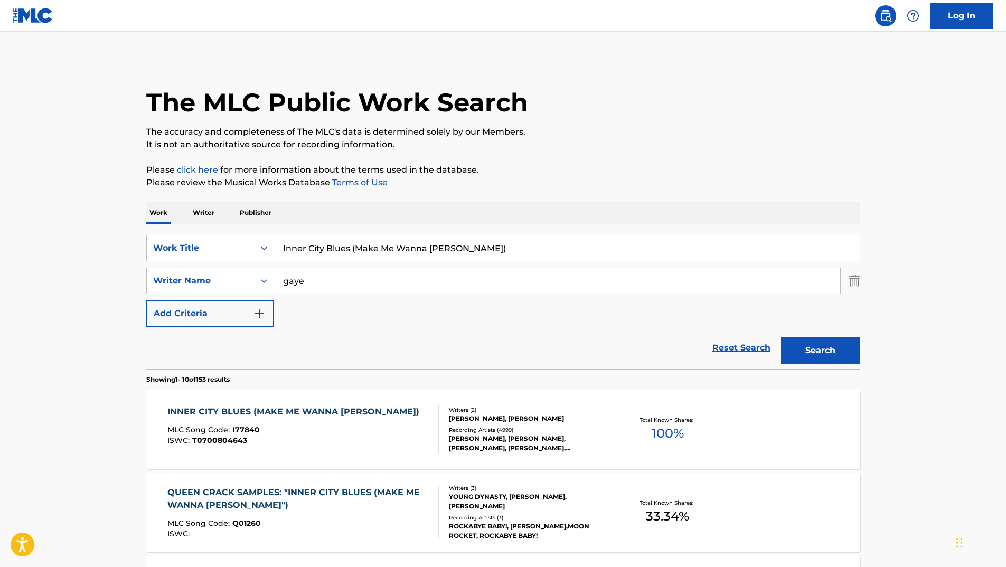
drag, startPoint x: 480, startPoint y: 245, endPoint x: 137, endPoint y: 235, distance: 343.3
paste input "Pet [PERSON_NAME]"
type input "Pet [PERSON_NAME]"
drag, startPoint x: 372, startPoint y: 290, endPoint x: 127, endPoint y: 278, distance: 245.2
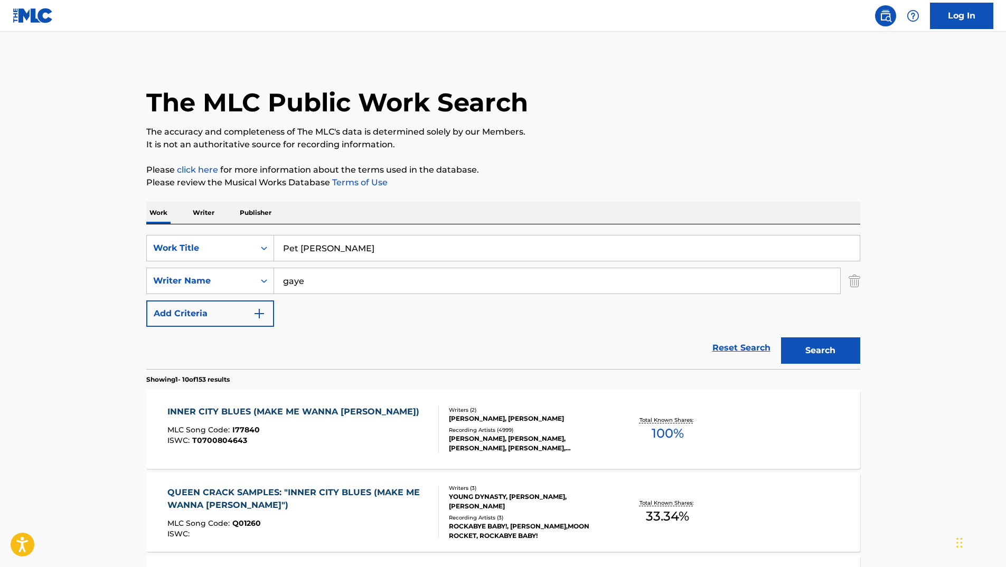
click at [191, 282] on div "SearchWithCriteria41f70930-3756-4826-9b9e-c49a76b7cec2 Writer Name [PERSON_NAME]" at bounding box center [503, 281] width 714 height 26
click at [781, 337] on button "Search" at bounding box center [820, 350] width 79 height 26
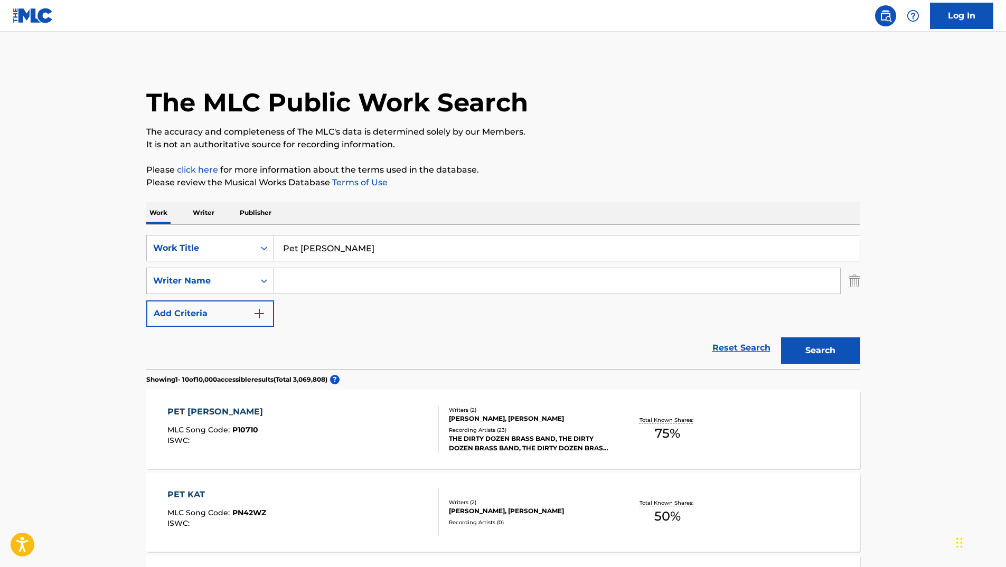
click at [211, 411] on div "PET [PERSON_NAME]" at bounding box center [217, 411] width 101 height 13
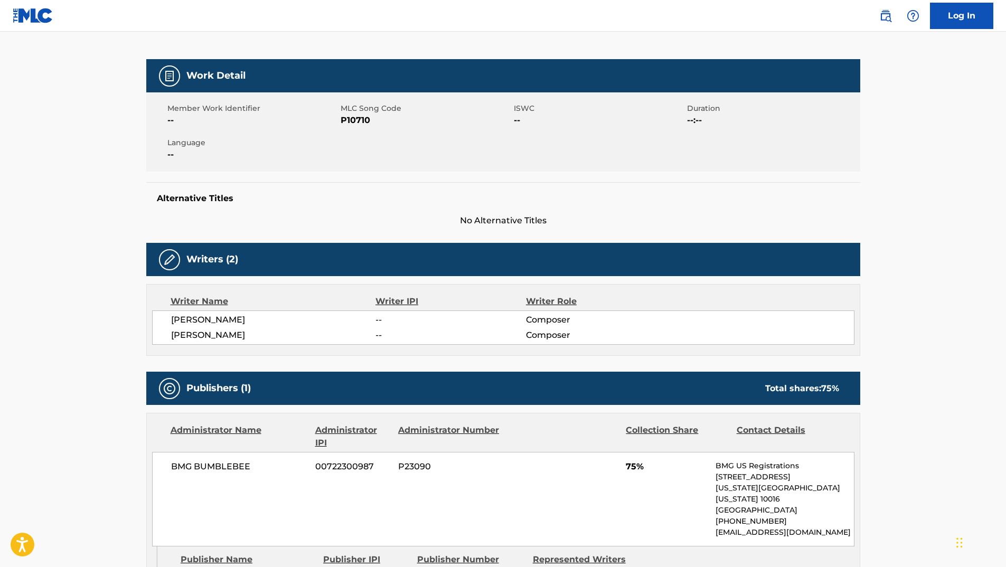
scroll to position [106, 0]
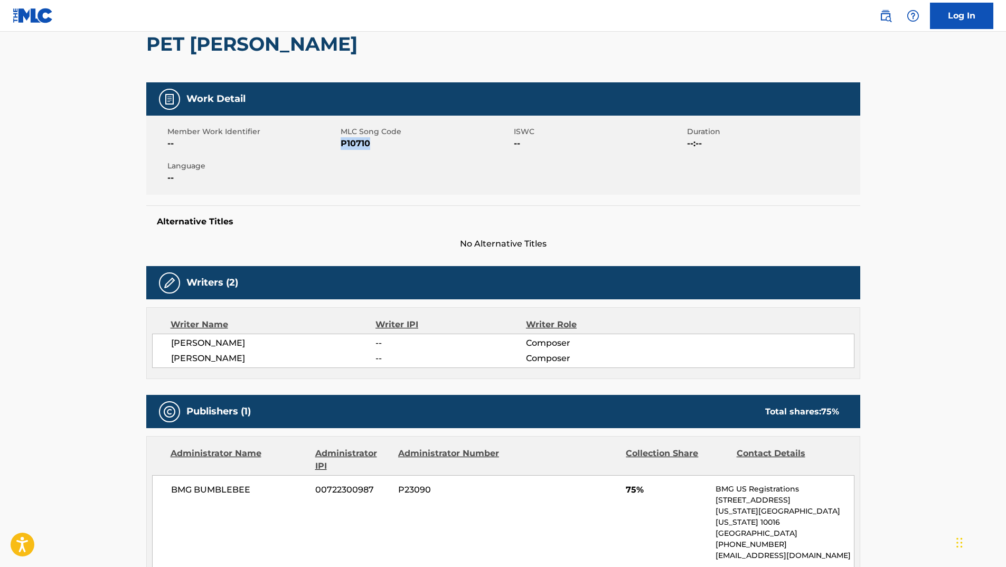
drag, startPoint x: 340, startPoint y: 140, endPoint x: 377, endPoint y: 141, distance: 37.0
click at [377, 141] on span "P10710" at bounding box center [426, 143] width 171 height 13
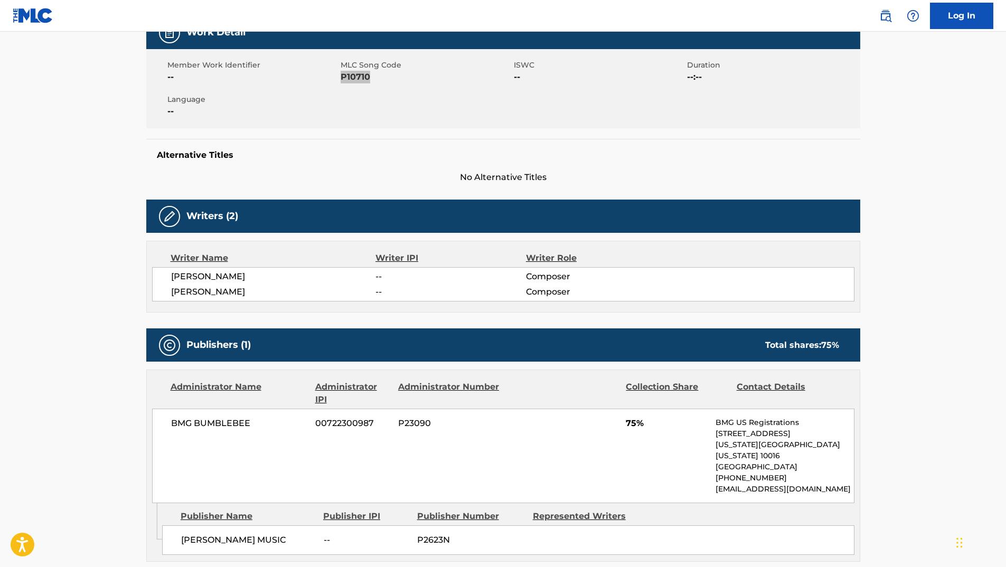
scroll to position [0, 0]
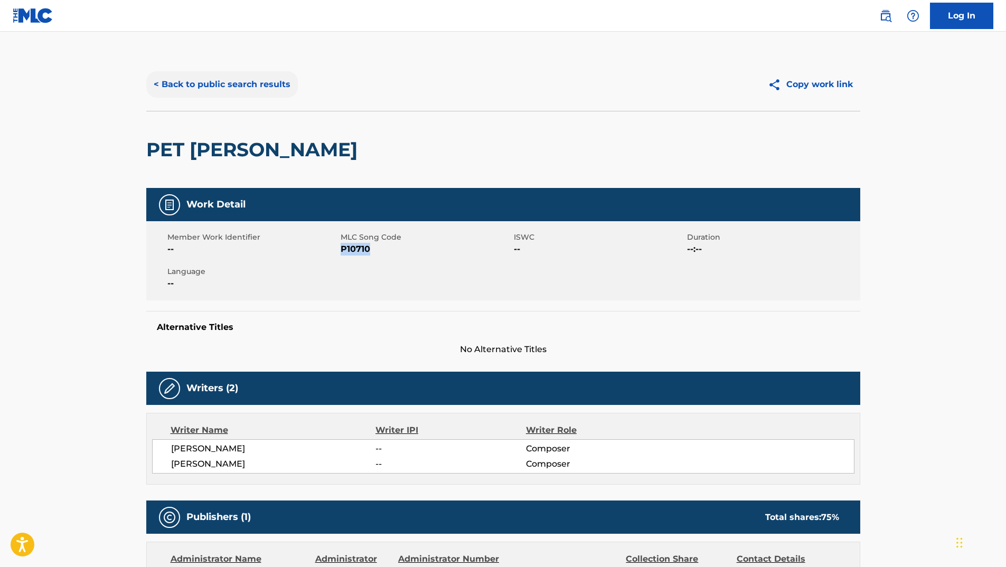
click at [269, 86] on button "< Back to public search results" at bounding box center [222, 84] width 152 height 26
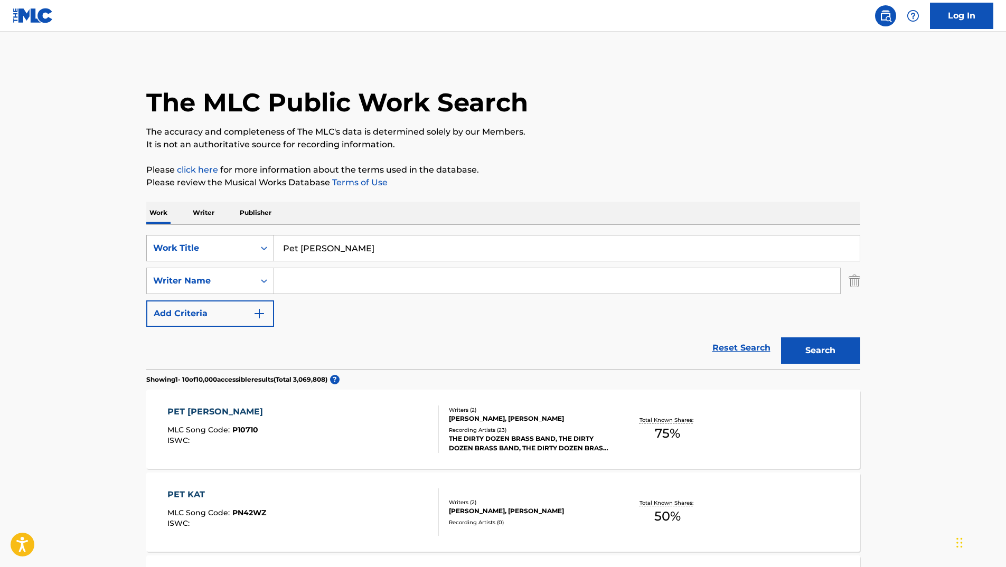
drag, startPoint x: 389, startPoint y: 240, endPoint x: 204, endPoint y: 244, distance: 184.8
click at [204, 244] on div "SearchWithCriteria5e5849c8-d73b-42c5-a672-d661261ad10f Work Title Pet [PERSON_N…" at bounding box center [503, 248] width 714 height 26
paste input "Old School"
type input "Old School"
click at [315, 282] on input "Search Form" at bounding box center [557, 280] width 566 height 25
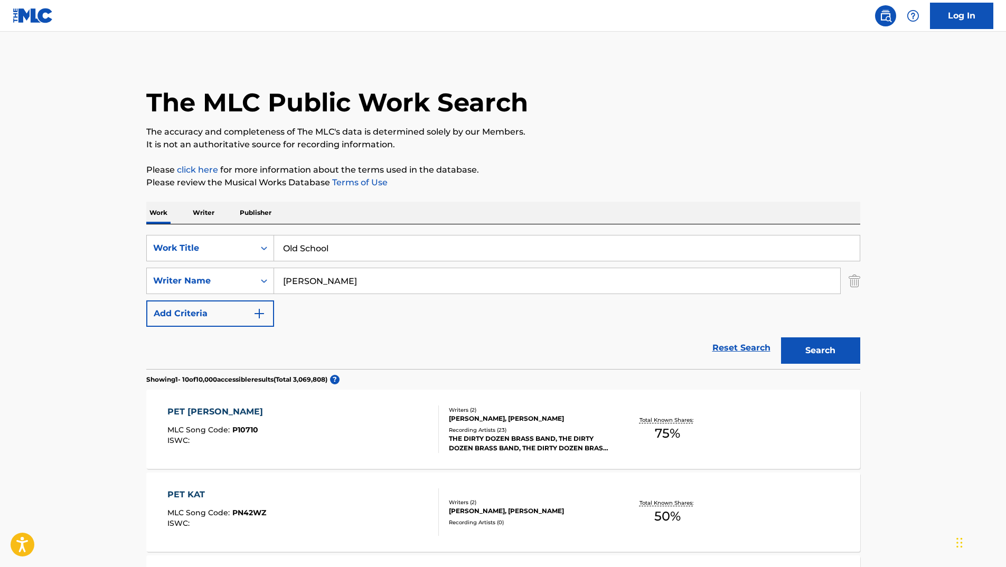
type input "[PERSON_NAME]"
click at [781, 337] on button "Search" at bounding box center [820, 350] width 79 height 26
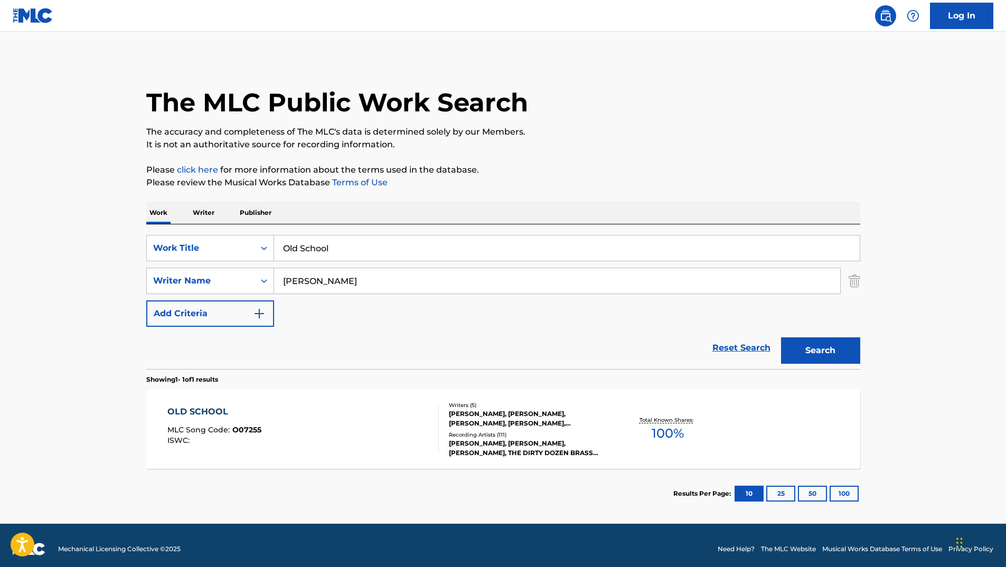
click at [193, 408] on div "OLD SCHOOL" at bounding box center [214, 411] width 94 height 13
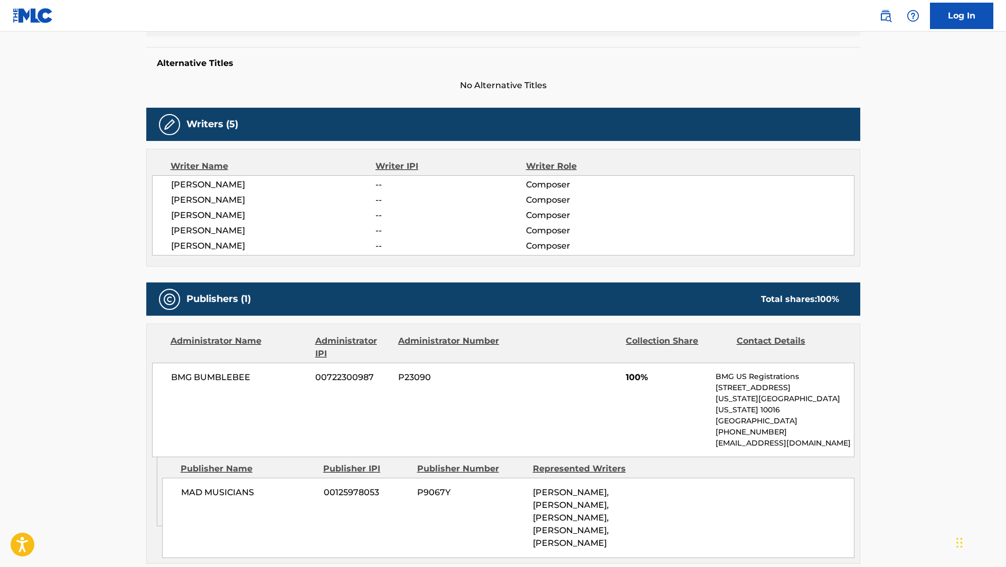
scroll to position [106, 0]
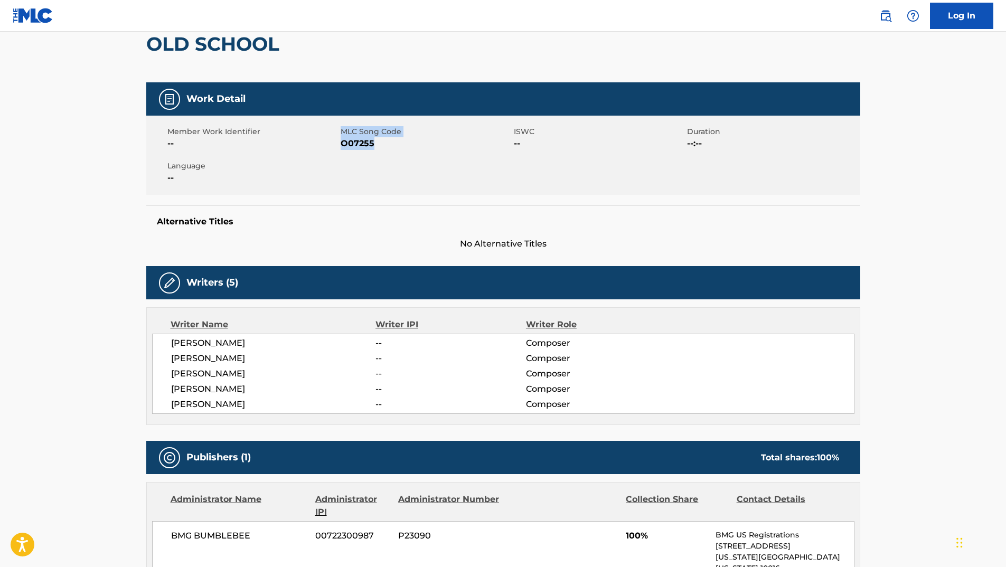
drag, startPoint x: 339, startPoint y: 141, endPoint x: 380, endPoint y: 147, distance: 41.0
click at [380, 147] on div "Member Work Identifier -- MLC Song Code O07255 ISWC -- Duration --:-- Language …" at bounding box center [503, 155] width 714 height 79
click at [380, 147] on span "O07255" at bounding box center [426, 143] width 171 height 13
drag, startPoint x: 342, startPoint y: 144, endPoint x: 380, endPoint y: 145, distance: 38.0
click at [380, 145] on span "O07255" at bounding box center [426, 143] width 171 height 13
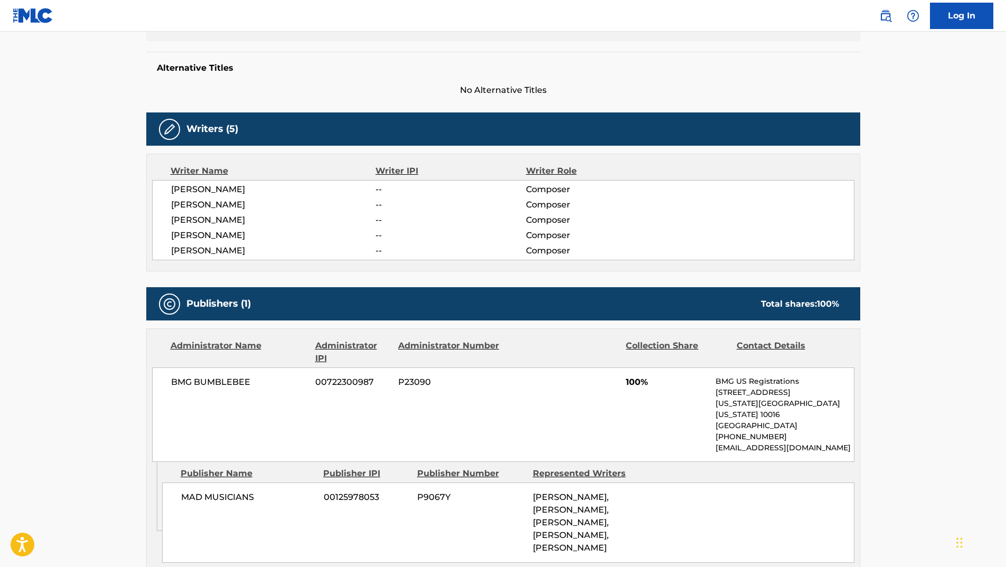
scroll to position [264, 0]
